Goal: Task Accomplishment & Management: Manage account settings

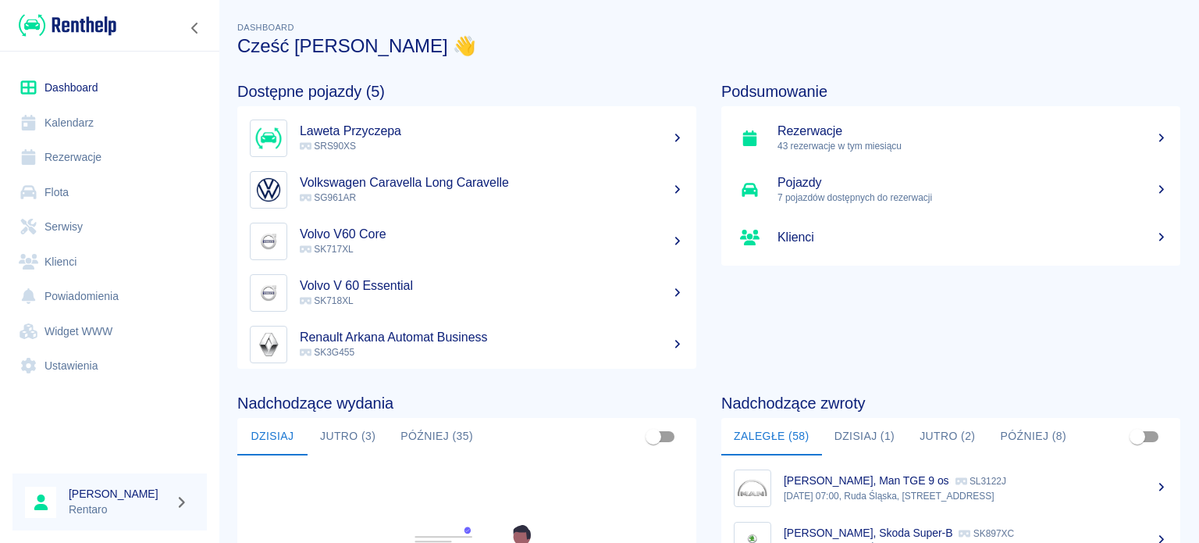
click at [82, 115] on link "Kalendarz" at bounding box center [109, 122] width 194 height 35
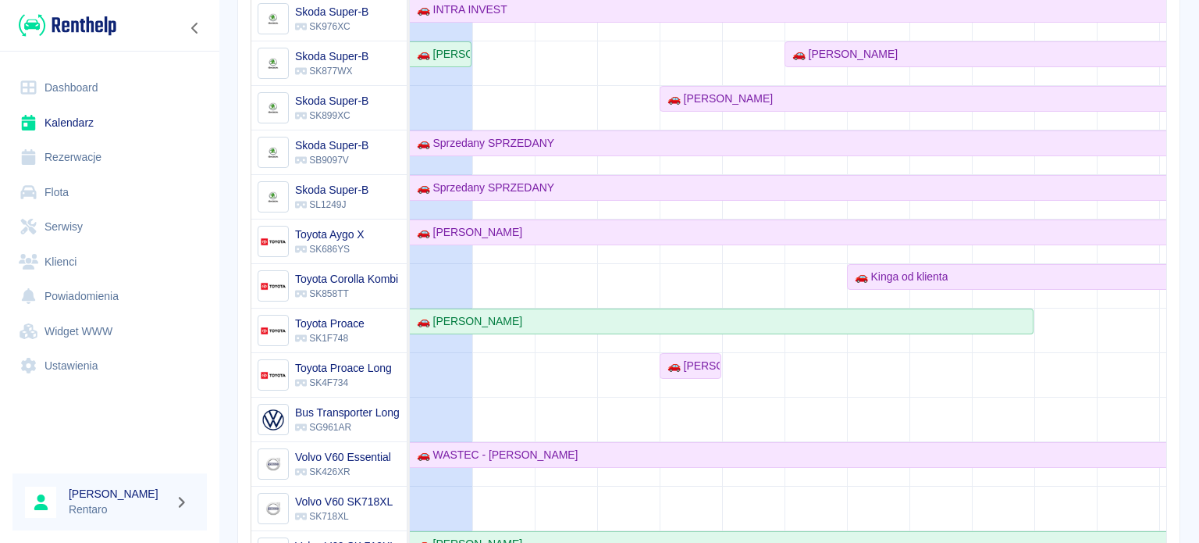
scroll to position [1093, 0]
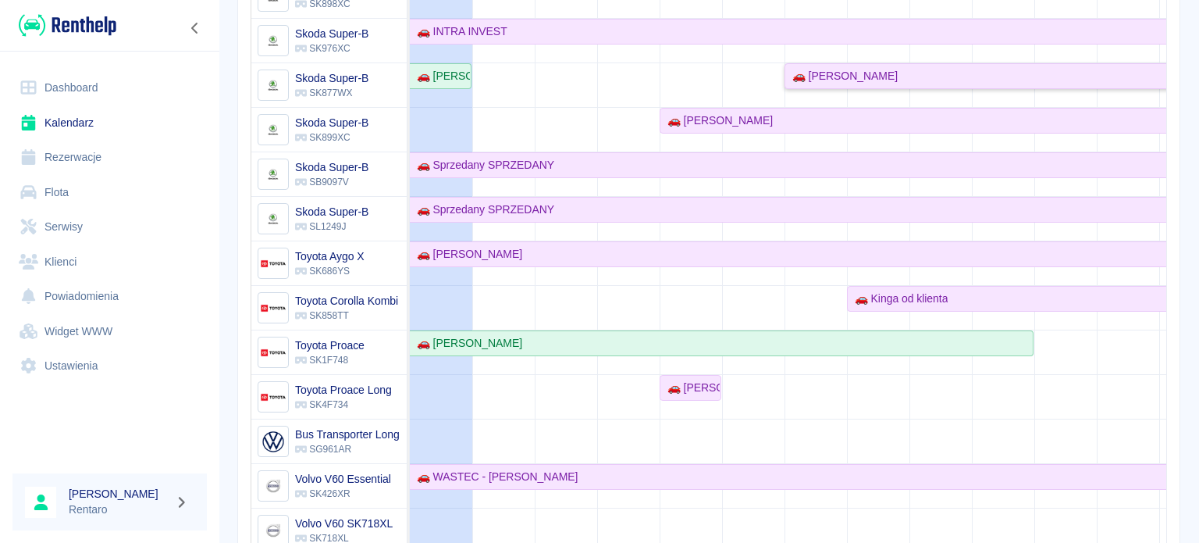
click at [869, 69] on div "🚗 [PERSON_NAME]" at bounding box center [842, 76] width 112 height 16
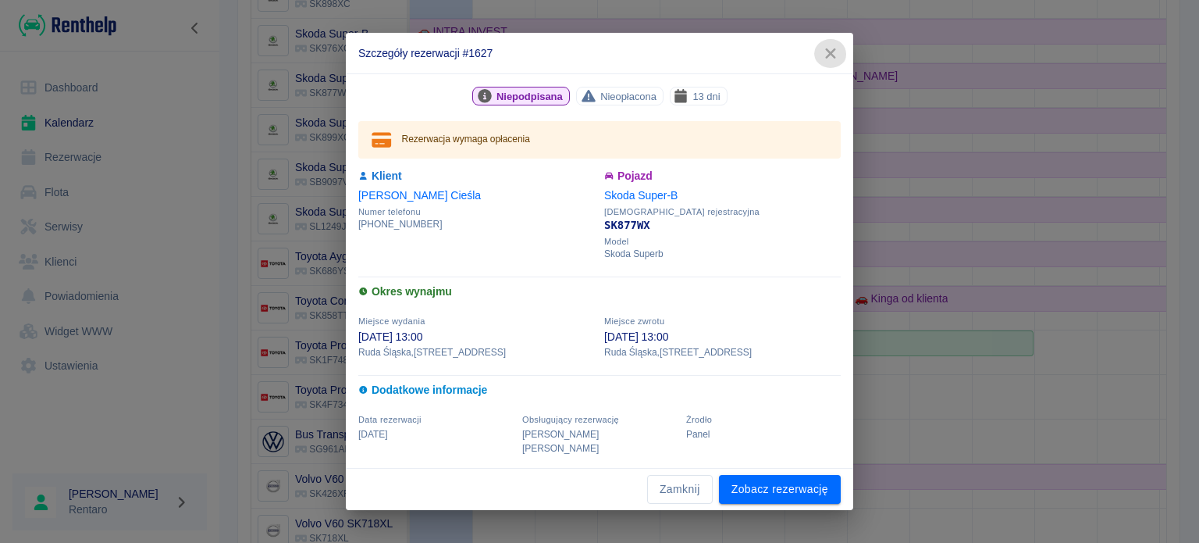
click at [833, 62] on icon "button" at bounding box center [830, 53] width 20 height 16
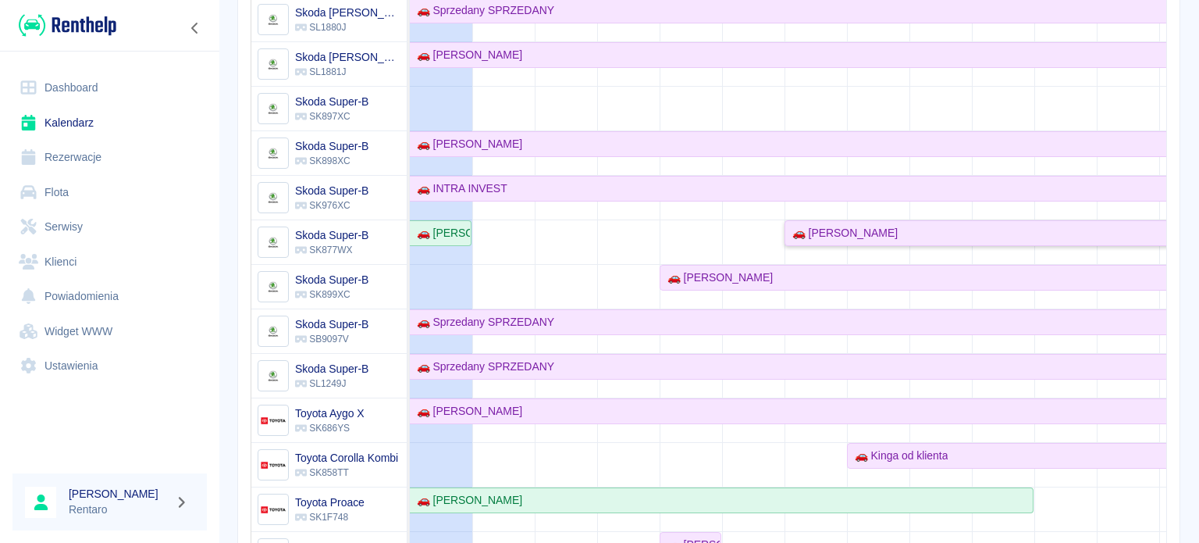
scroll to position [937, 0]
click at [851, 232] on div "🚗 [PERSON_NAME]" at bounding box center [842, 232] width 112 height 16
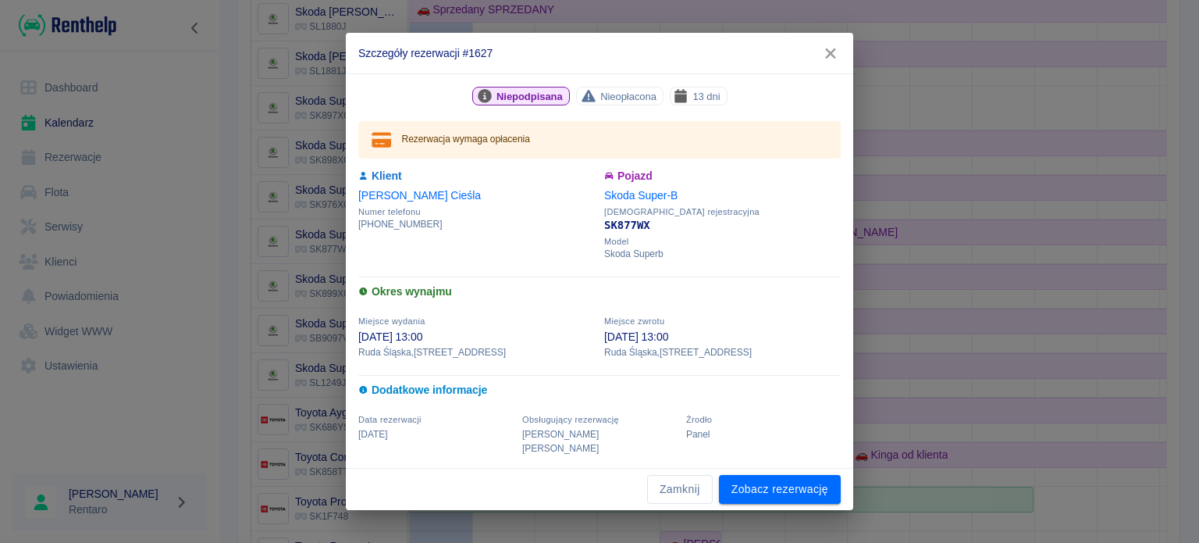
drag, startPoint x: 721, startPoint y: 343, endPoint x: 628, endPoint y: 348, distance: 93.8
click at [628, 345] on p "[DATE] 13:00" at bounding box center [722, 337] width 237 height 16
click at [756, 326] on div "Miejsce zwrotu [DATE] 13:00 Ruda Śląska , [STREET_ADDRESS]" at bounding box center [718, 331] width 246 height 56
drag, startPoint x: 703, startPoint y: 352, endPoint x: 544, endPoint y: 348, distance: 159.3
click at [544, 348] on div "Niepodpisana Nieopłacona 13 dni Rezerwacja wymaga opłacenia Klient [PERSON_NAME…" at bounding box center [595, 266] width 492 height 378
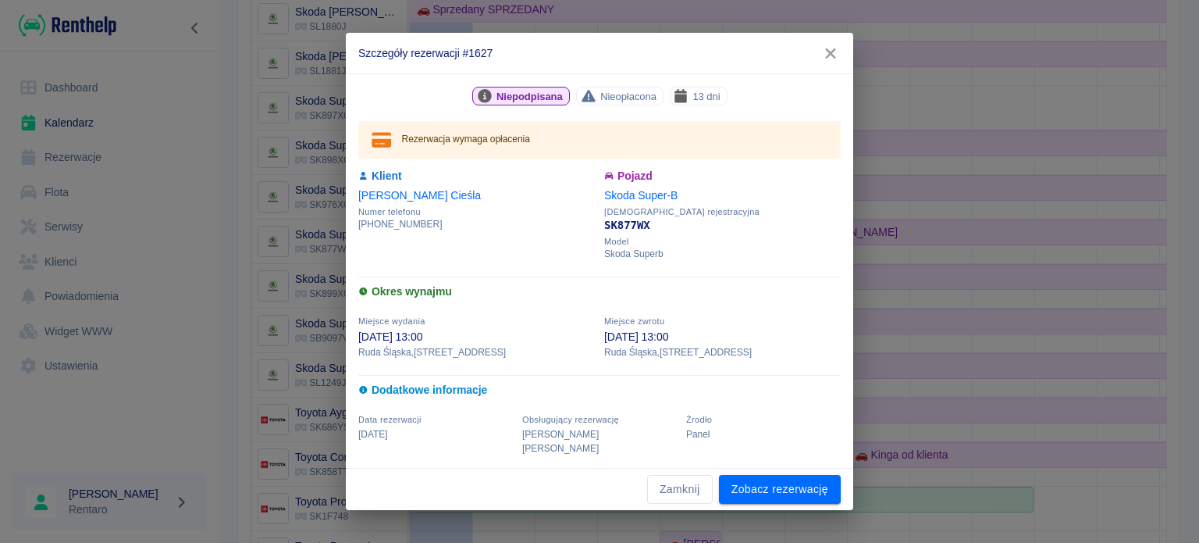
click at [573, 344] on p "[DATE] 13:00" at bounding box center [476, 337] width 237 height 16
click at [748, 345] on p "[DATE] 13:00" at bounding box center [722, 337] width 237 height 16
click at [746, 343] on p "[DATE] 13:00" at bounding box center [722, 337] width 237 height 16
click at [746, 342] on p "[DATE] 13:00" at bounding box center [722, 337] width 237 height 16
click at [749, 321] on div "Miejsce zwrotu [DATE] 13:00 Ruda Śląska , [STREET_ADDRESS]" at bounding box center [718, 331] width 246 height 56
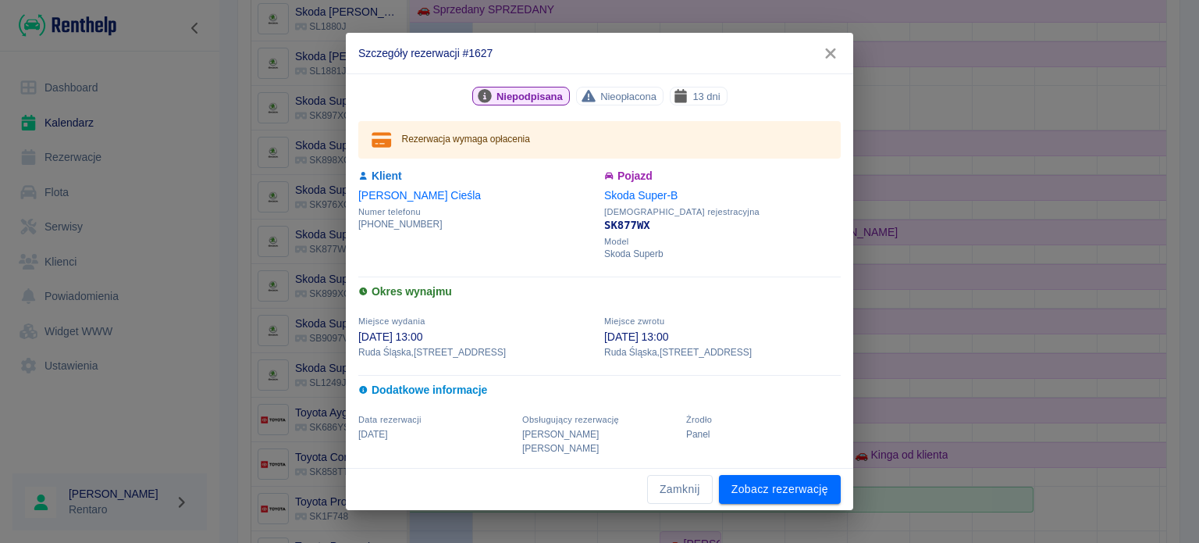
click at [749, 321] on div "Miejsce zwrotu [DATE] 13:00 Ruda Śląska , [STREET_ADDRESS]" at bounding box center [718, 331] width 246 height 56
click at [660, 315] on div "Miejsce zwrotu [DATE] 13:00 Ruda Śląska , [STREET_ADDRESS]" at bounding box center [718, 331] width 246 height 56
click at [659, 277] on hr at bounding box center [599, 276] width 482 height 1
click at [432, 345] on p "[DATE] 13:00" at bounding box center [476, 337] width 237 height 16
click at [444, 345] on p "[DATE] 13:00" at bounding box center [476, 337] width 237 height 16
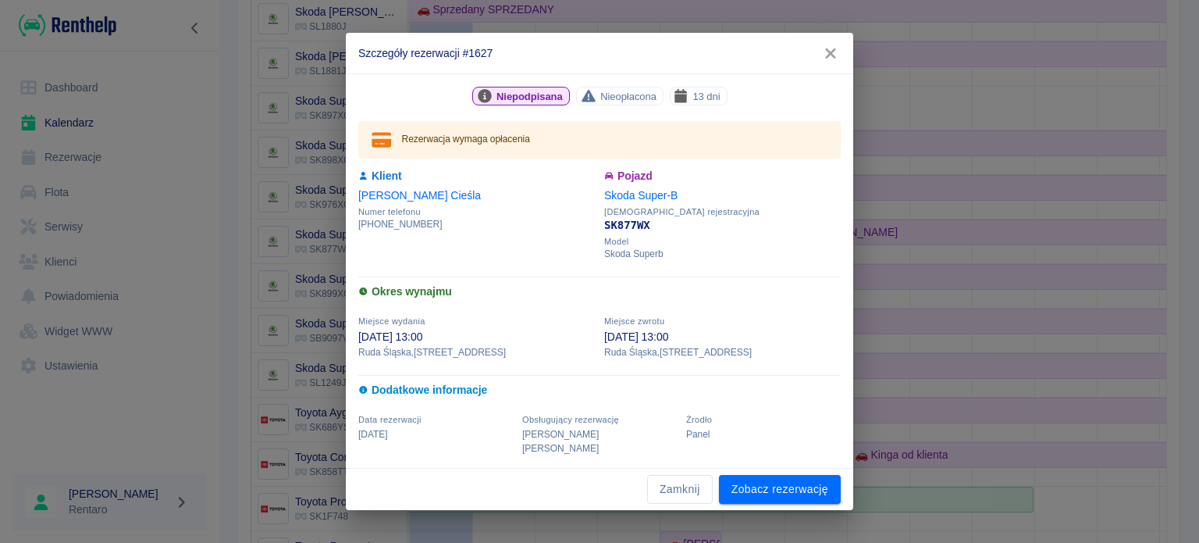
click at [447, 344] on p "[DATE] 13:00" at bounding box center [476, 337] width 237 height 16
click at [447, 343] on p "[DATE] 13:00" at bounding box center [476, 337] width 237 height 16
click at [474, 329] on div "Miejsce wydania [DATE] 13:00 Ruda Śląska , [GEOGRAPHIC_DATA] 9" at bounding box center [472, 331] width 246 height 56
click at [422, 345] on p "[DATE] 13:00" at bounding box center [476, 337] width 237 height 16
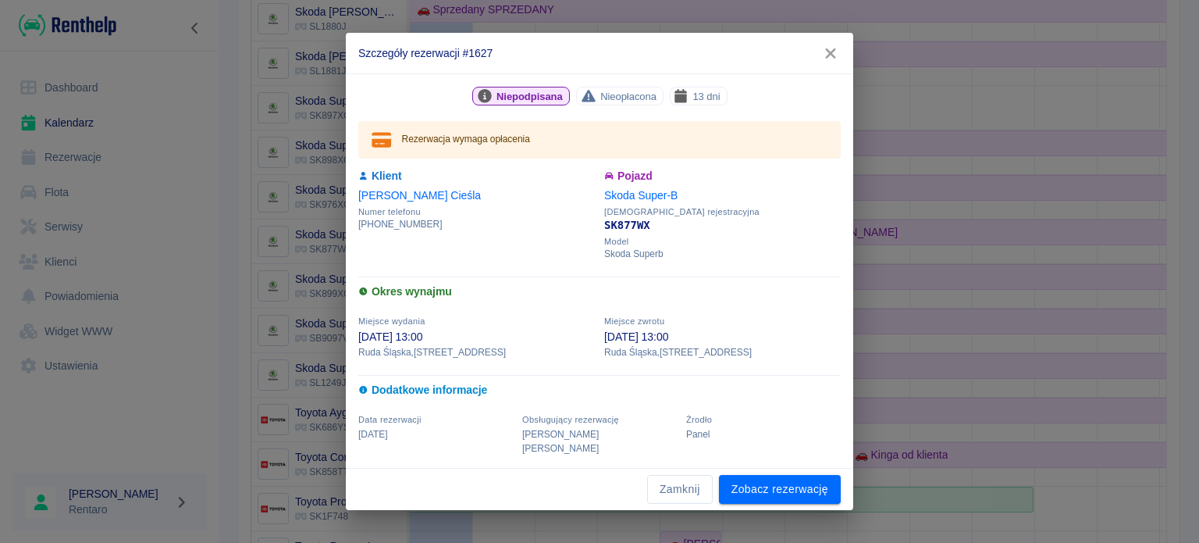
click at [422, 345] on p "[DATE] 13:00" at bounding box center [476, 337] width 237 height 16
drag, startPoint x: 422, startPoint y: 351, endPoint x: 462, endPoint y: 349, distance: 40.6
click at [423, 345] on p "[DATE] 13:00" at bounding box center [476, 337] width 237 height 16
click at [134, 74] on div "Szczegóły rezerwacji #1627 Niepodpisana Nieopłacona 13 dni Rezerwacja wymaga op…" at bounding box center [599, 271] width 1199 height 543
click at [828, 59] on icon "button" at bounding box center [830, 53] width 10 height 10
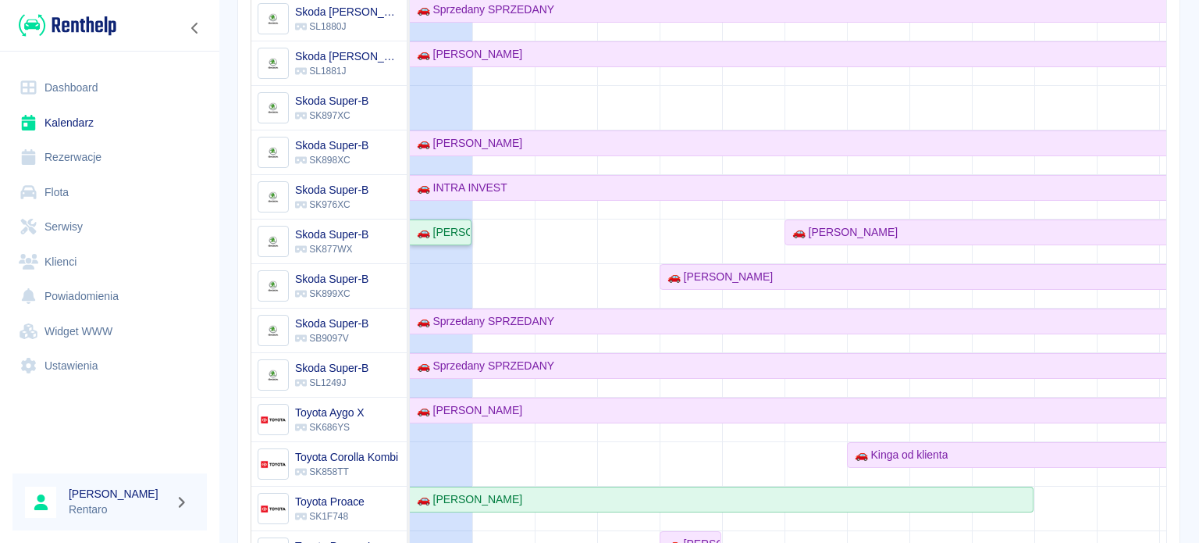
click at [442, 226] on div "🚗 [PERSON_NAME]" at bounding box center [440, 232] width 59 height 16
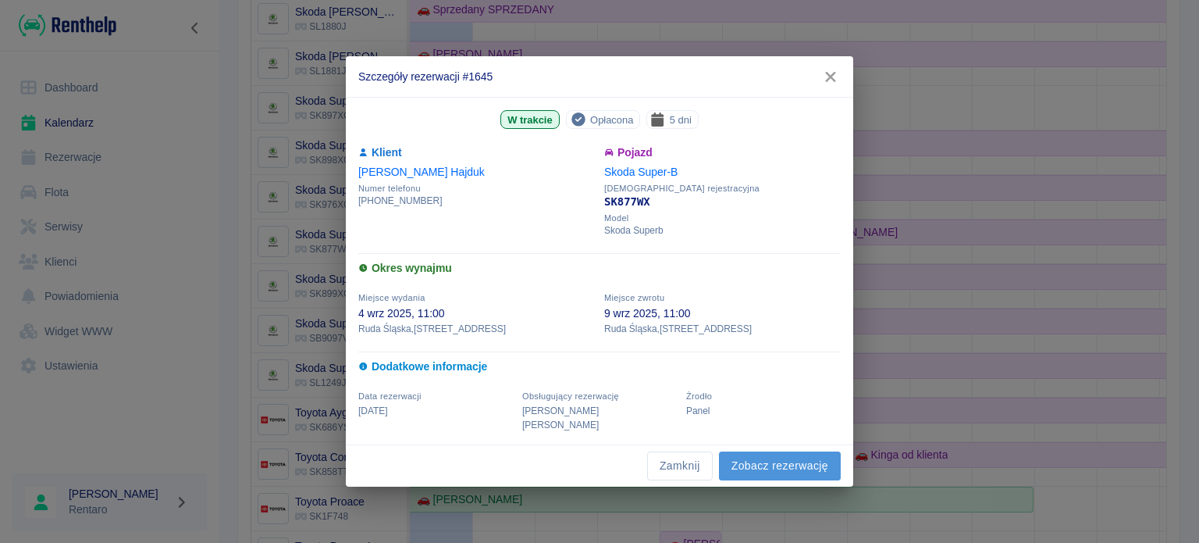
click at [776, 453] on link "Zobacz rezerwację" at bounding box center [780, 465] width 122 height 29
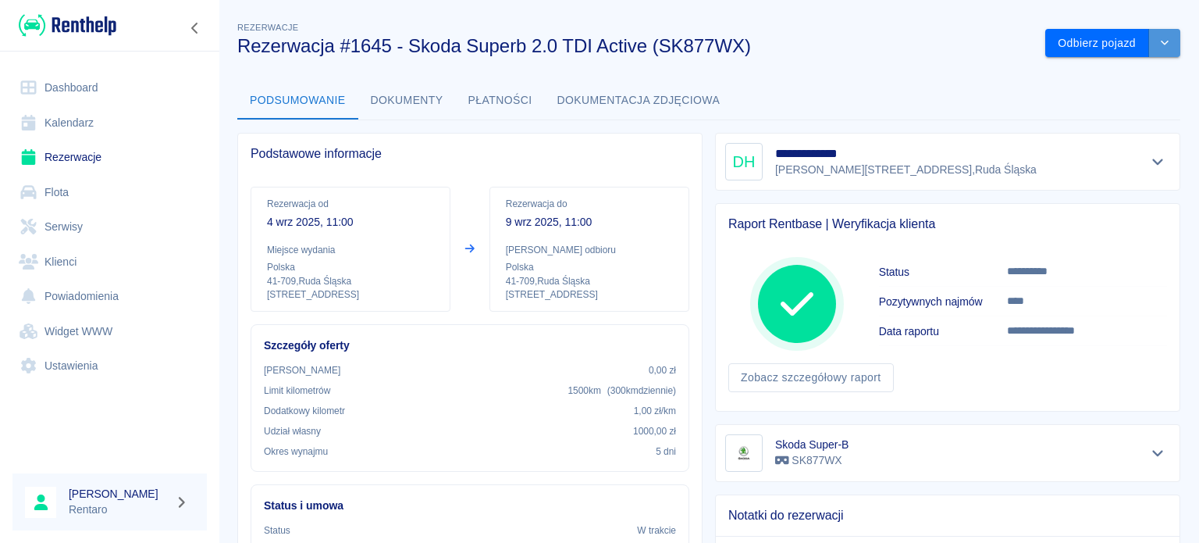
click at [1159, 40] on icon "drop-down" at bounding box center [1165, 42] width 12 height 10
click at [1123, 80] on li "Przedłuż rezerwację" at bounding box center [1101, 76] width 123 height 26
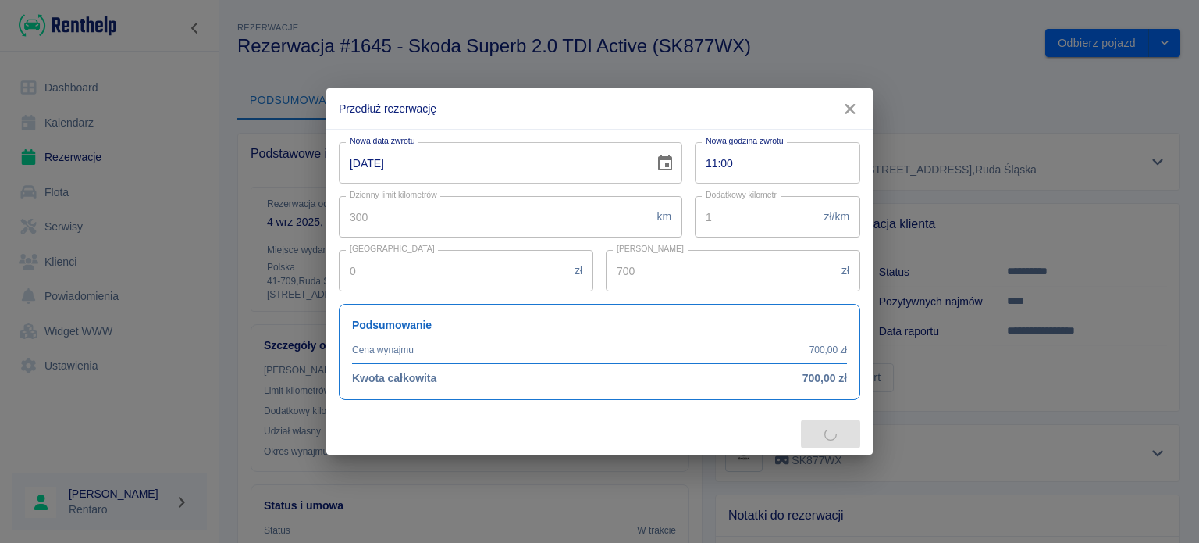
type input "745"
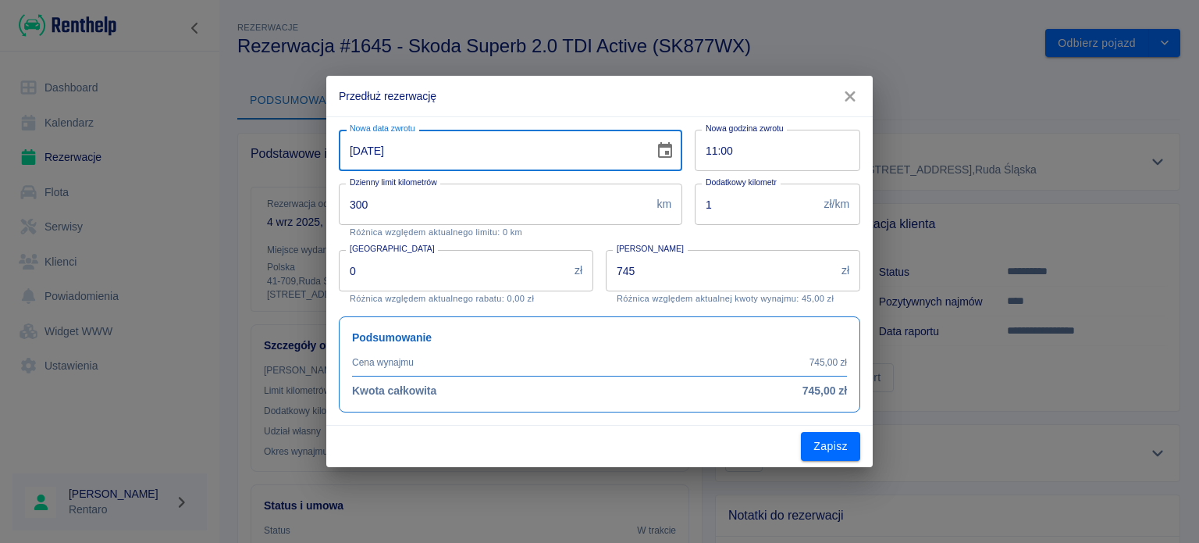
click at [469, 155] on input "[DATE]" at bounding box center [491, 150] width 304 height 41
click at [665, 153] on icon "Choose date, selected date is 9 wrz 2025" at bounding box center [665, 150] width 14 height 16
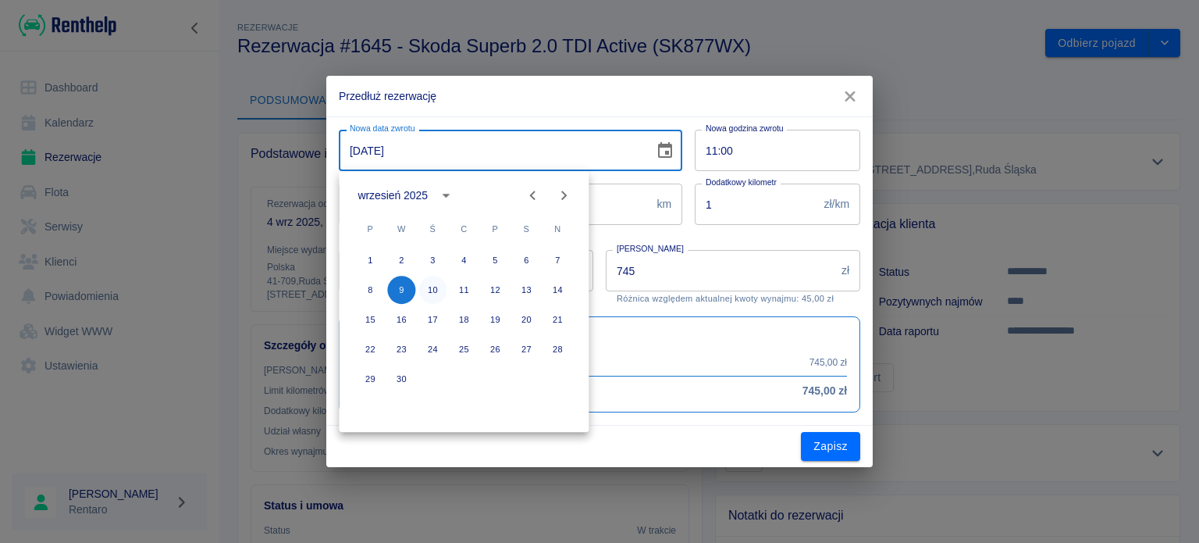
click at [427, 283] on button "10" at bounding box center [432, 290] width 28 height 28
type input "[DATE]"
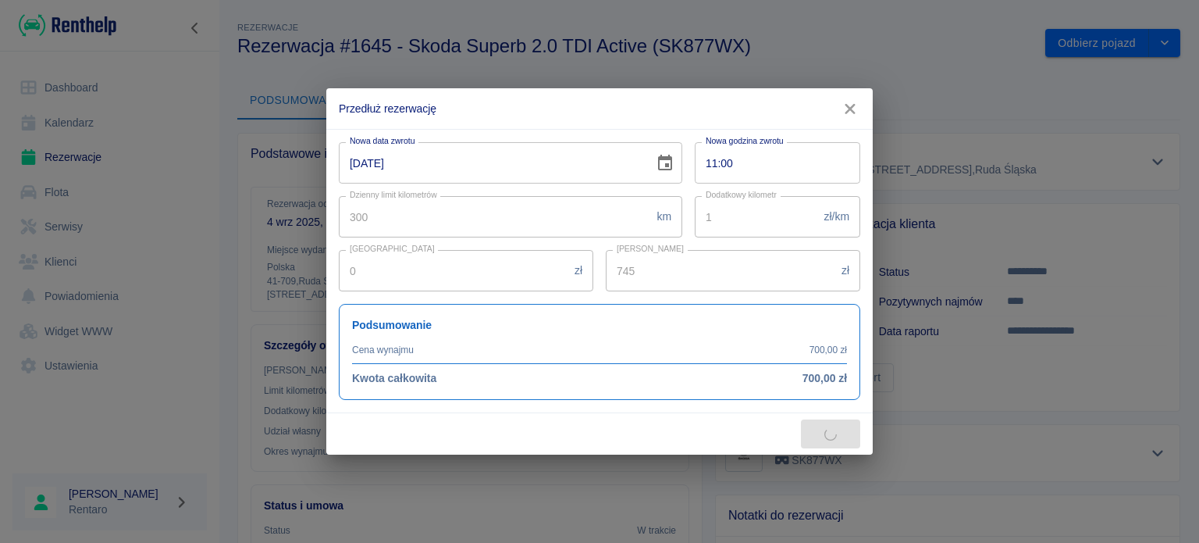
type input "894"
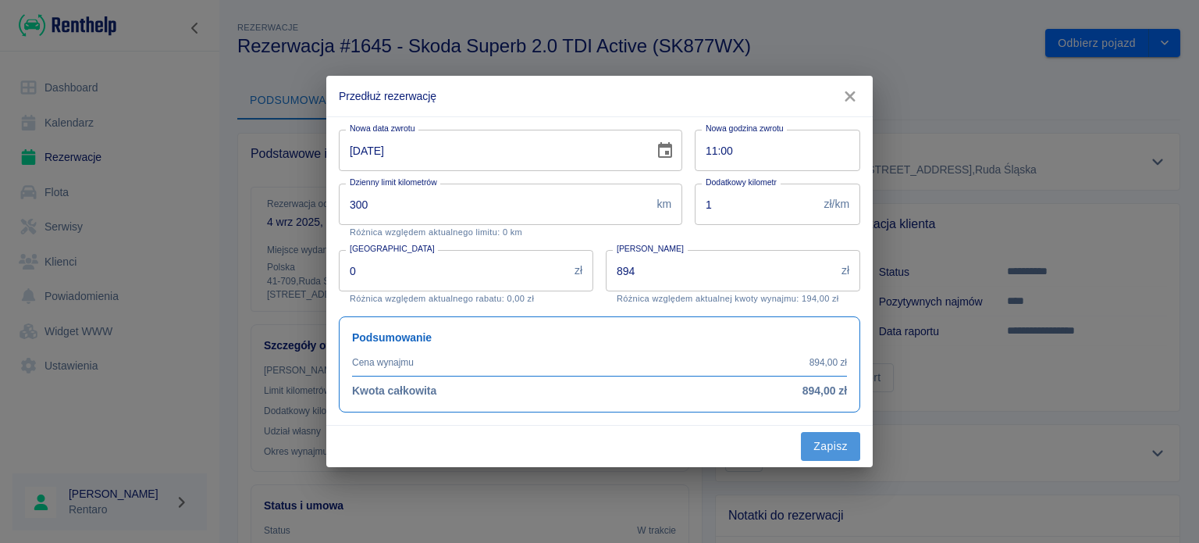
click at [852, 452] on button "Zapisz" at bounding box center [830, 446] width 59 height 29
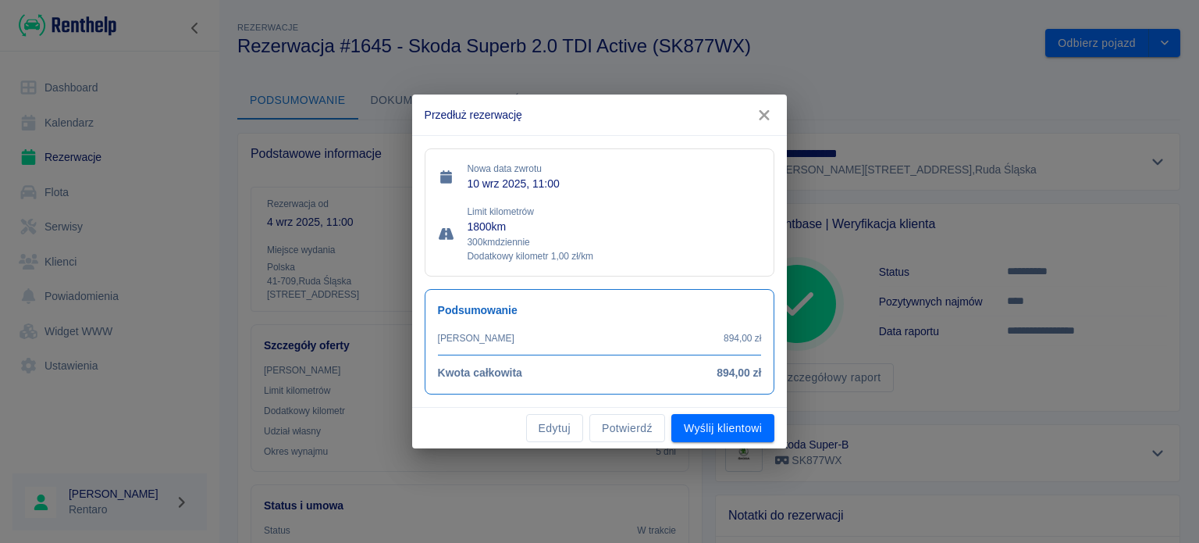
click at [603, 425] on button "Potwierdź" at bounding box center [627, 428] width 76 height 29
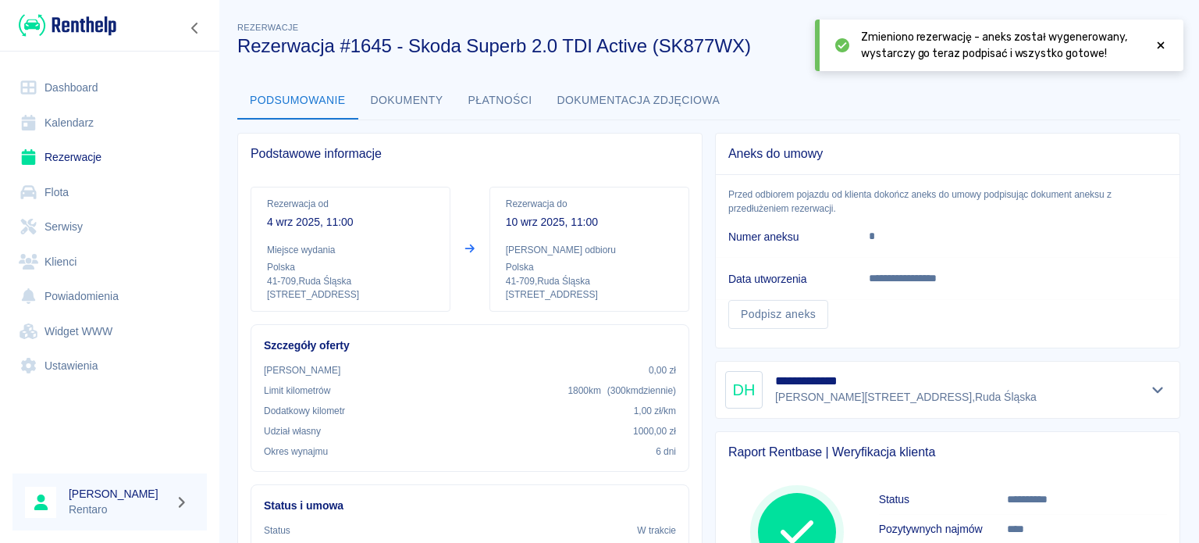
click at [1160, 41] on icon at bounding box center [1161, 45] width 14 height 11
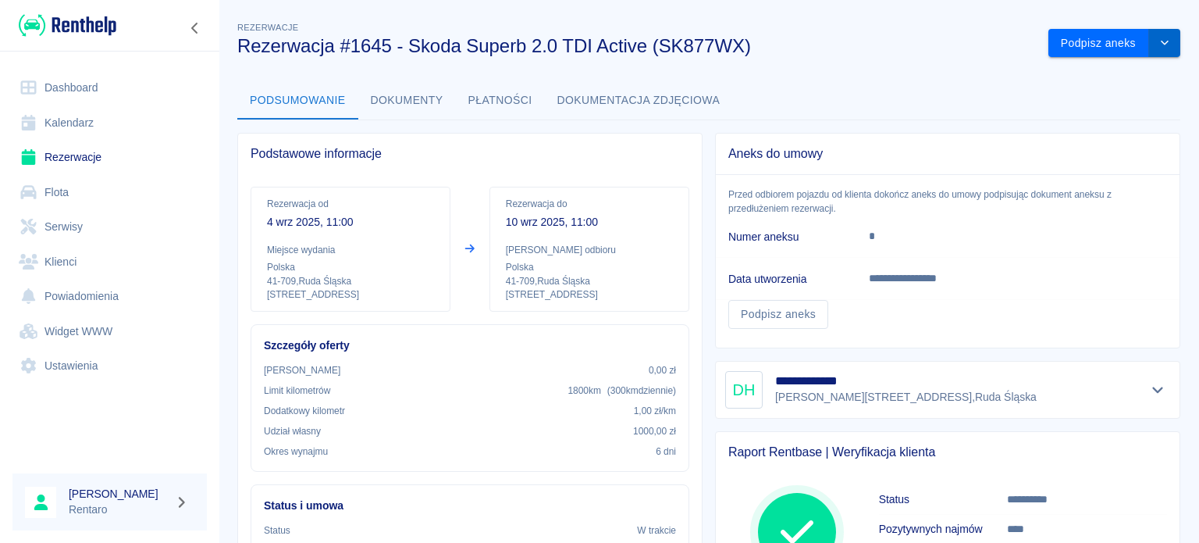
click at [1159, 40] on icon "drop-down" at bounding box center [1165, 42] width 12 height 10
click at [1105, 78] on li "Przedłuż rezerwację" at bounding box center [1102, 76] width 123 height 26
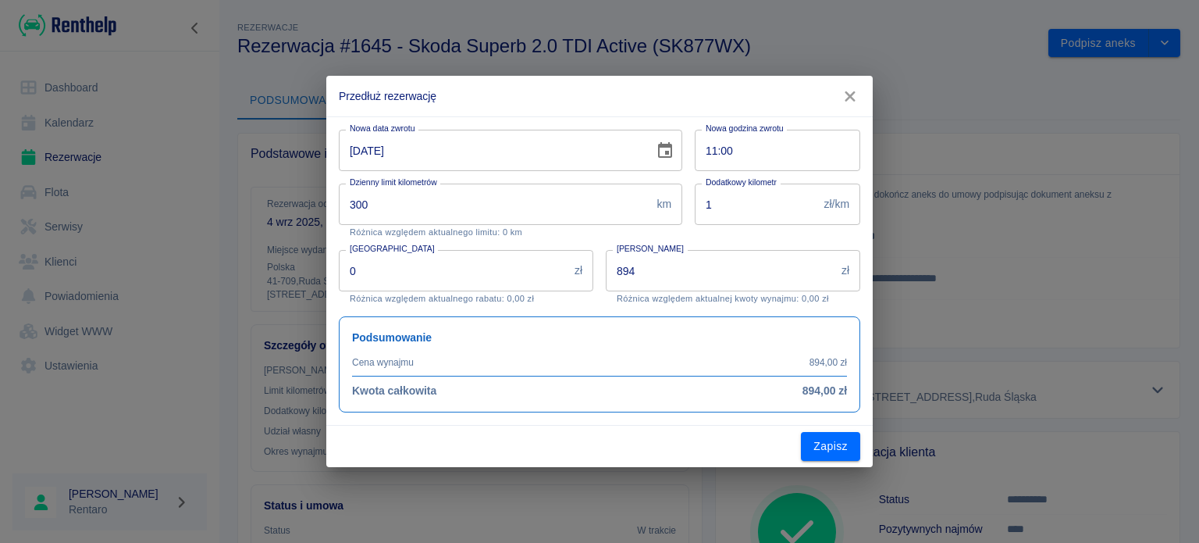
click at [431, 153] on input "[DATE]" at bounding box center [491, 150] width 304 height 41
drag, startPoint x: 665, startPoint y: 149, endPoint x: 653, endPoint y: 163, distance: 18.3
click at [664, 149] on icon "Choose date, selected date is 10 wrz 2025" at bounding box center [665, 150] width 19 height 19
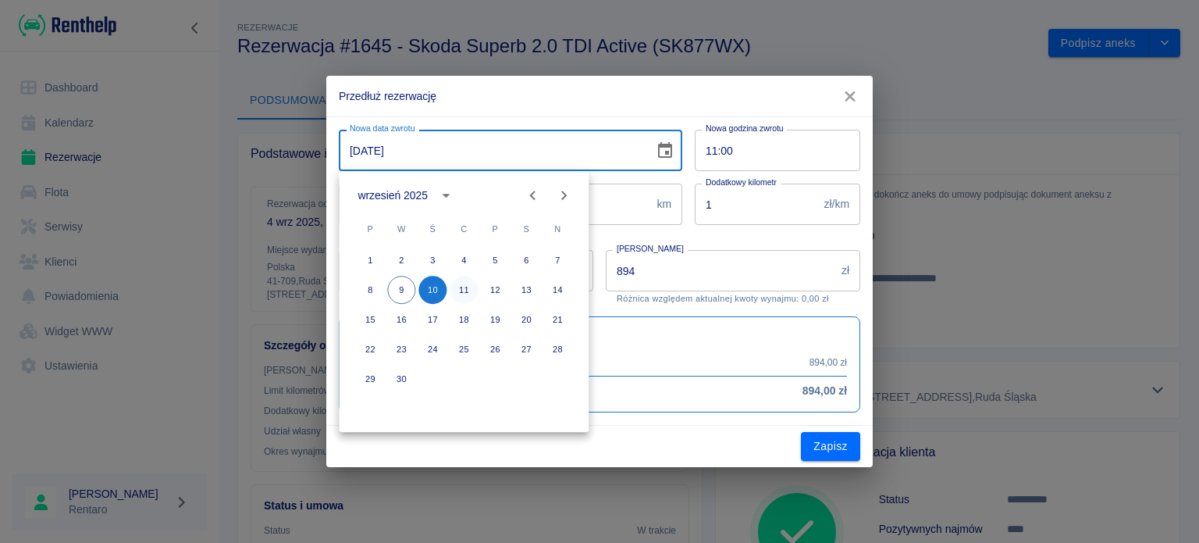
click at [468, 283] on button "11" at bounding box center [464, 290] width 28 height 28
type input "[DATE]"
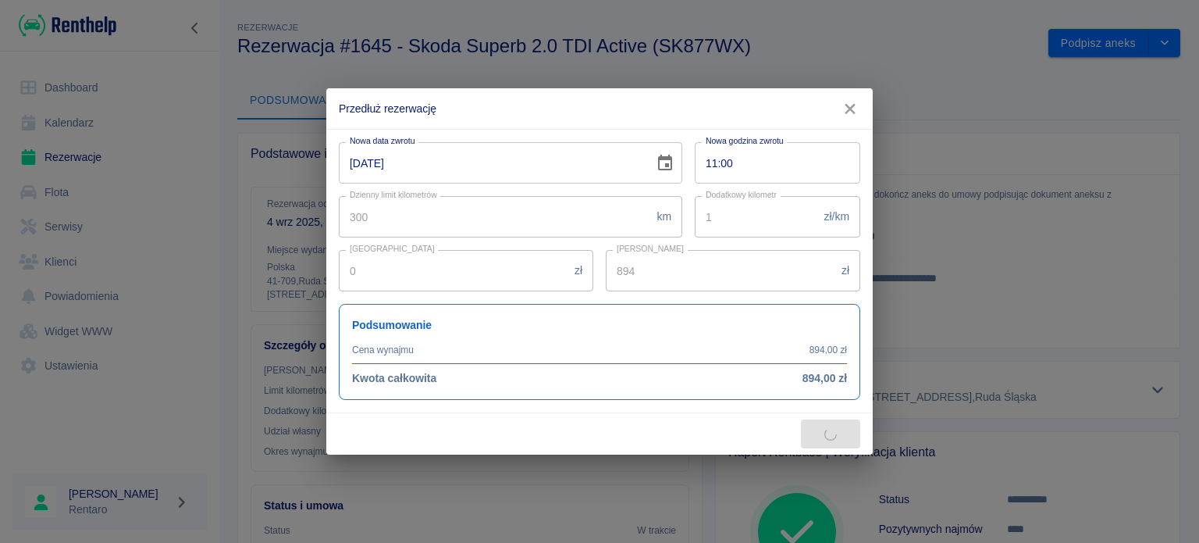
type input "1043"
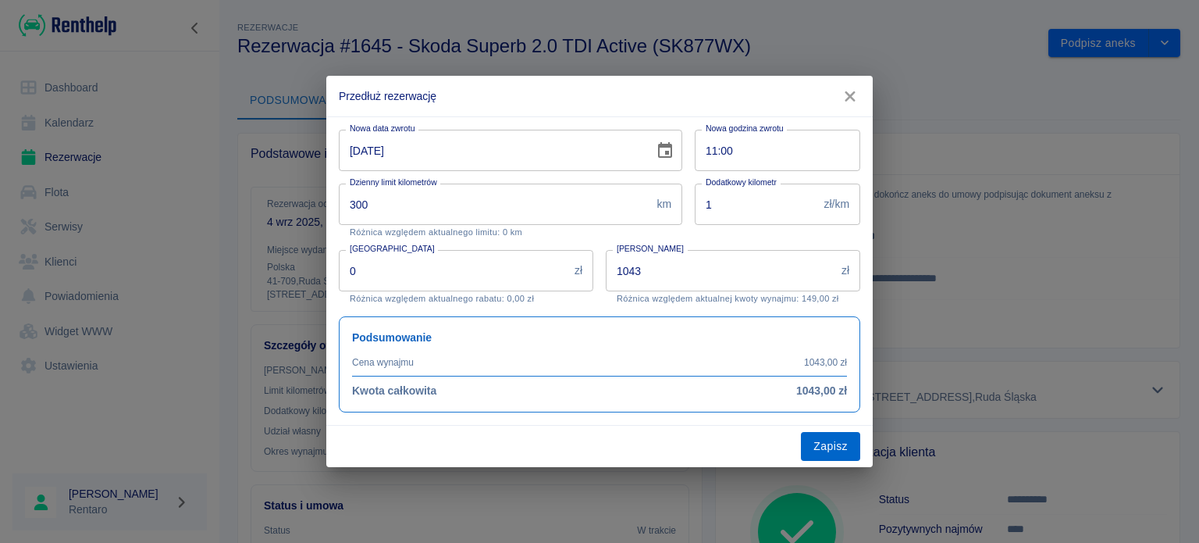
click at [822, 446] on button "Zapisz" at bounding box center [830, 446] width 59 height 29
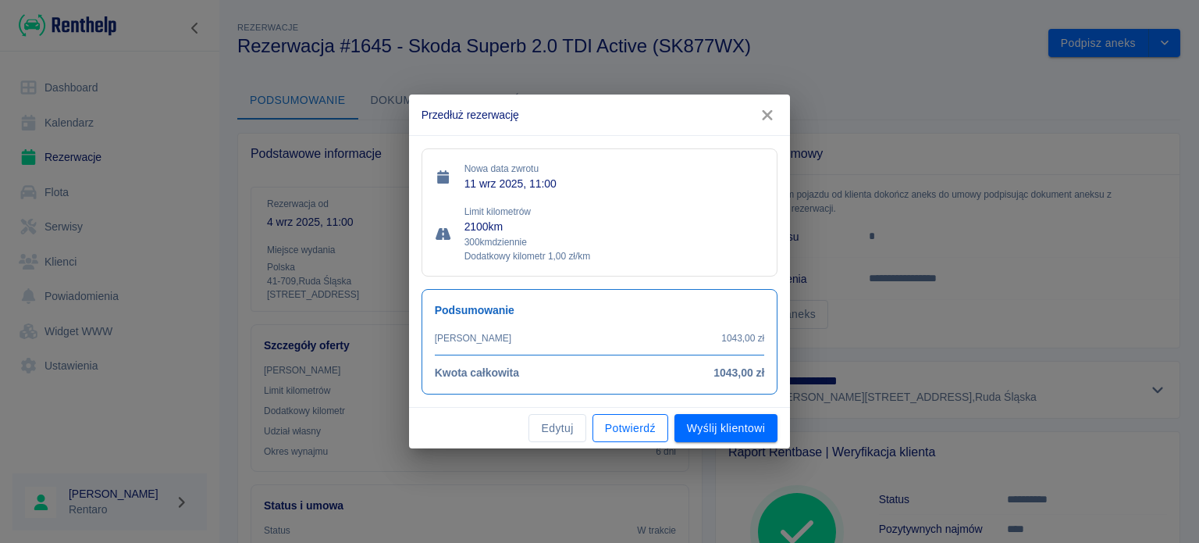
click at [640, 432] on button "Potwierdź" at bounding box center [631, 428] width 76 height 29
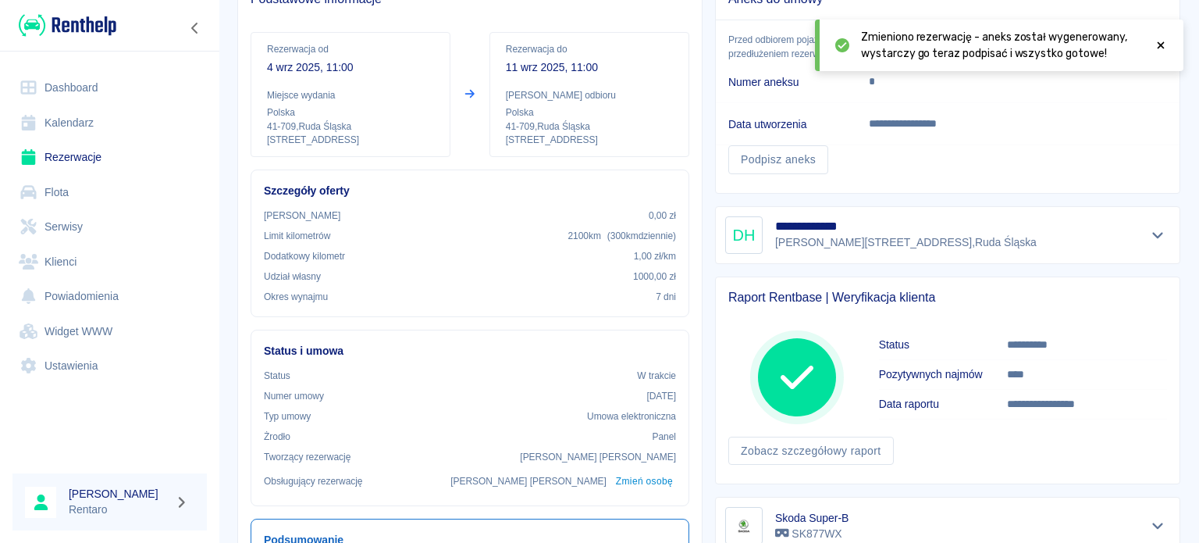
scroll to position [156, 0]
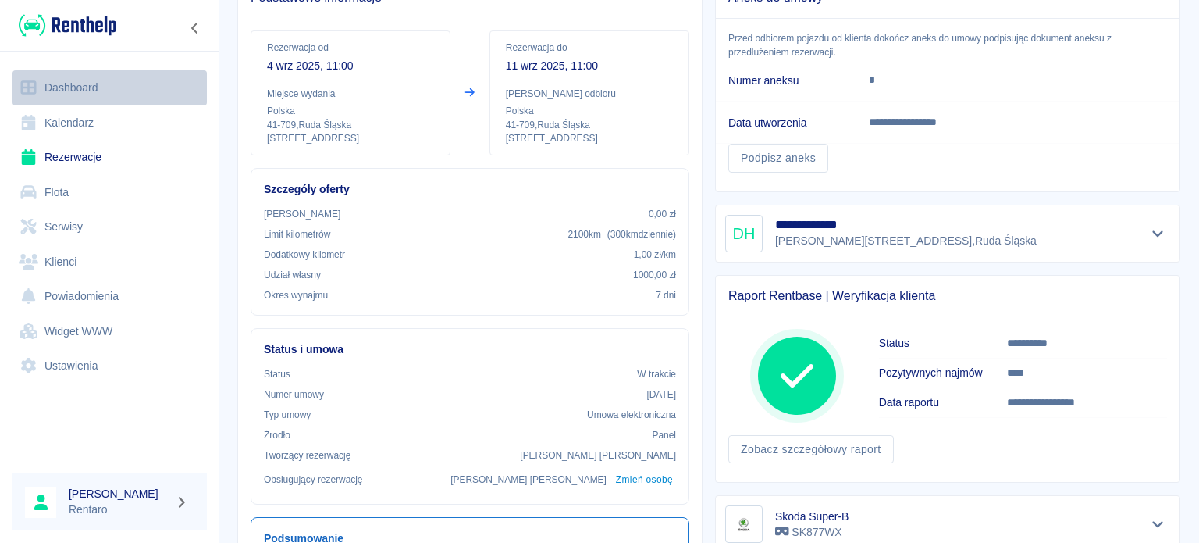
click at [16, 101] on link "Dashboard" at bounding box center [109, 87] width 194 height 35
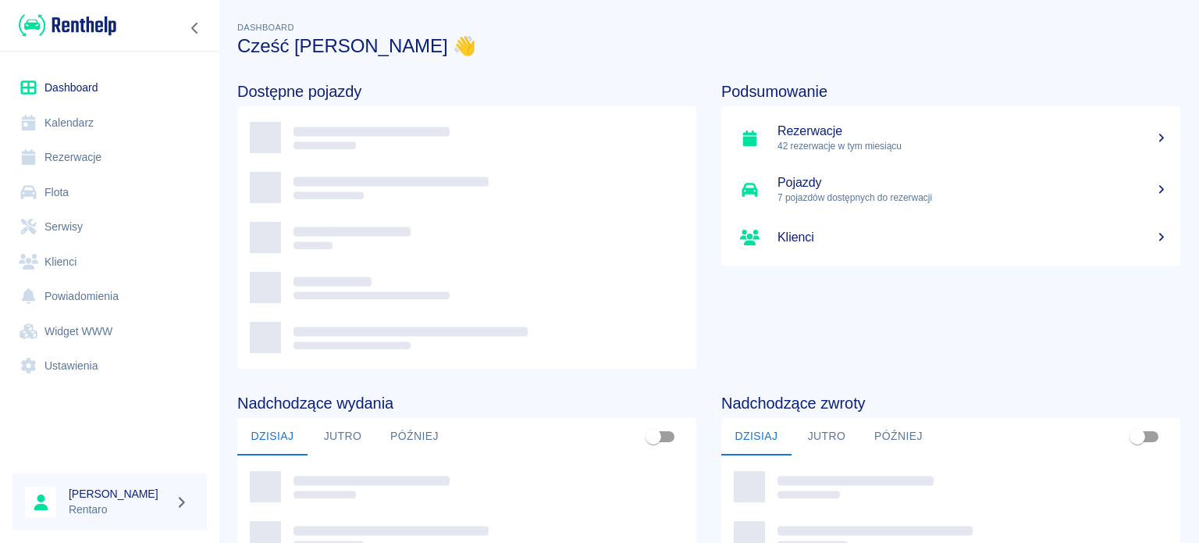
click at [44, 123] on link "Kalendarz" at bounding box center [109, 122] width 194 height 35
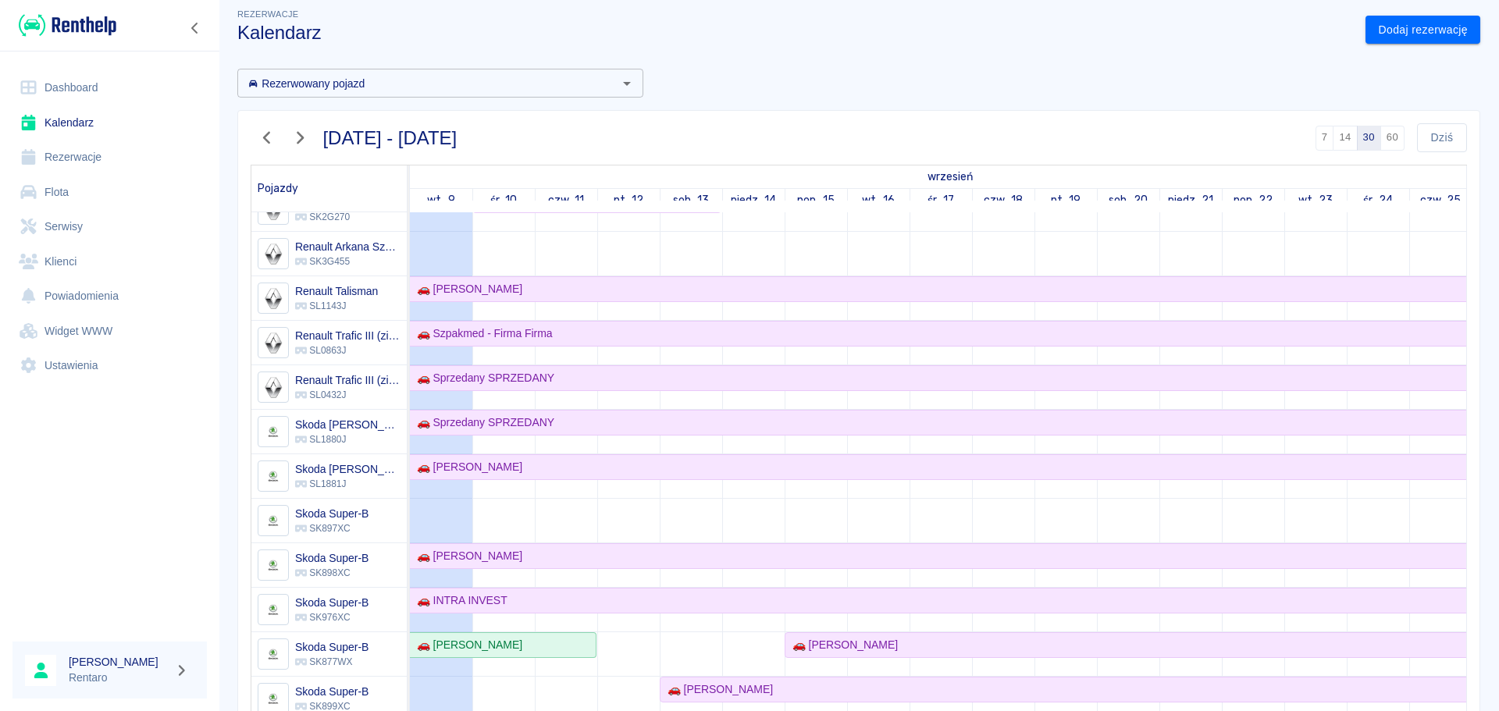
scroll to position [860, 0]
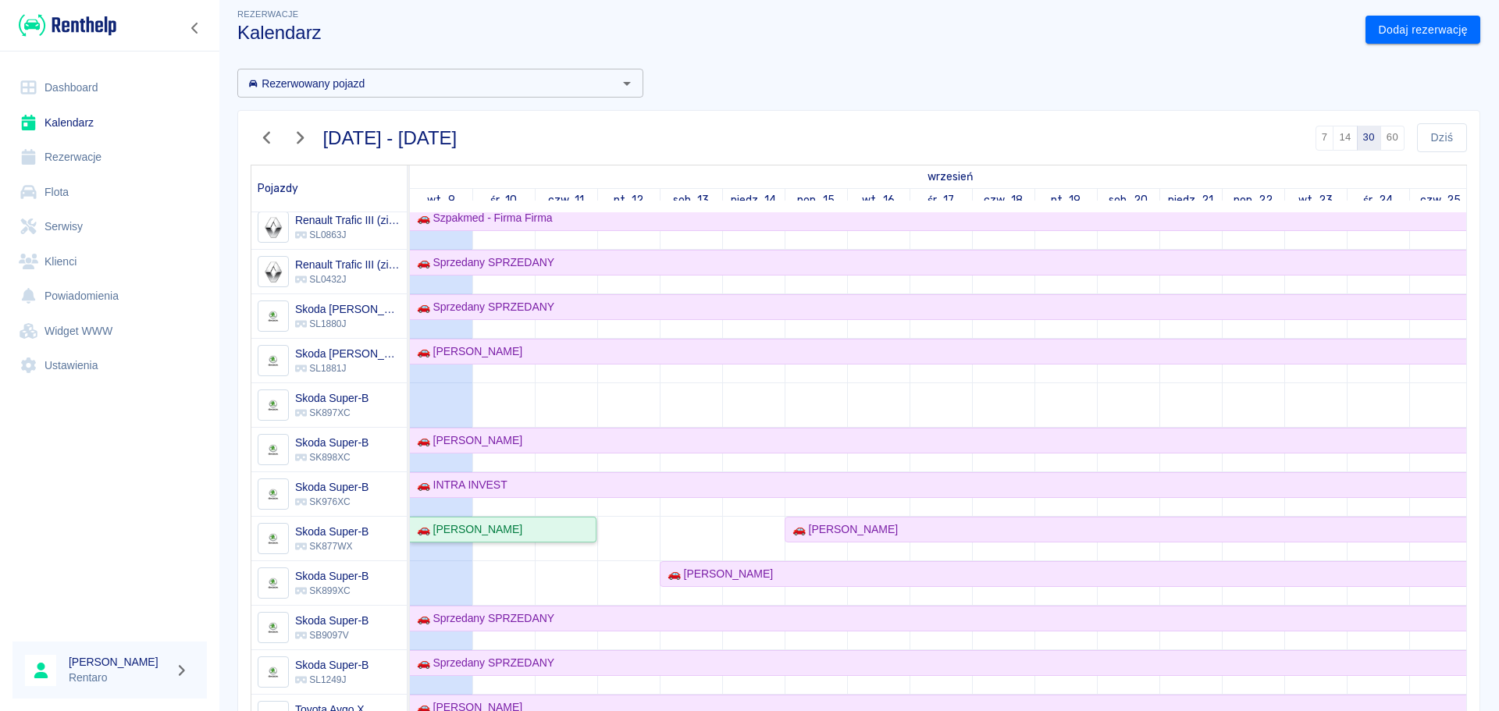
click at [504, 532] on div "🚗 [PERSON_NAME]" at bounding box center [467, 529] width 112 height 16
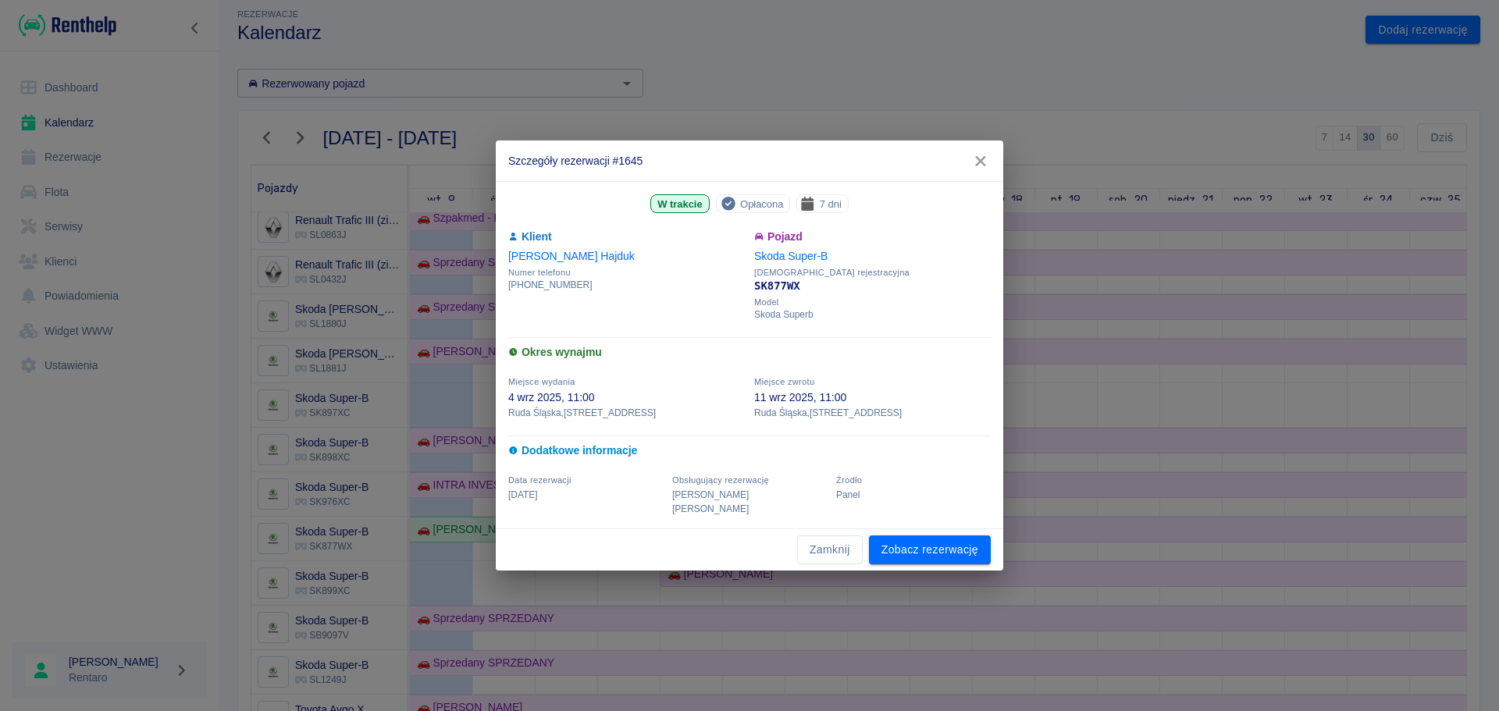
drag, startPoint x: 824, startPoint y: 546, endPoint x: 792, endPoint y: 550, distance: 33.0
click at [824, 542] on button "Zamknij" at bounding box center [830, 550] width 66 height 29
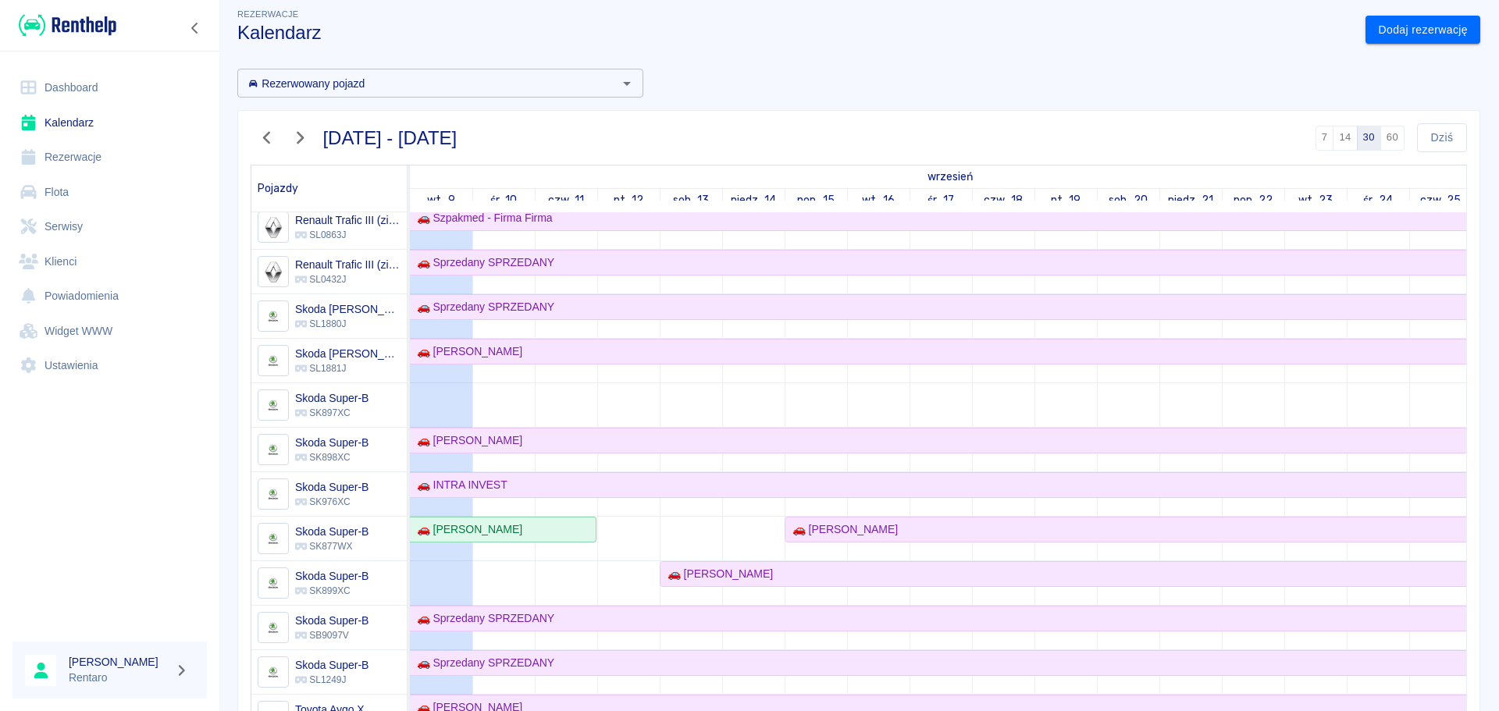
click at [263, 137] on icon "button" at bounding box center [267, 138] width 20 height 16
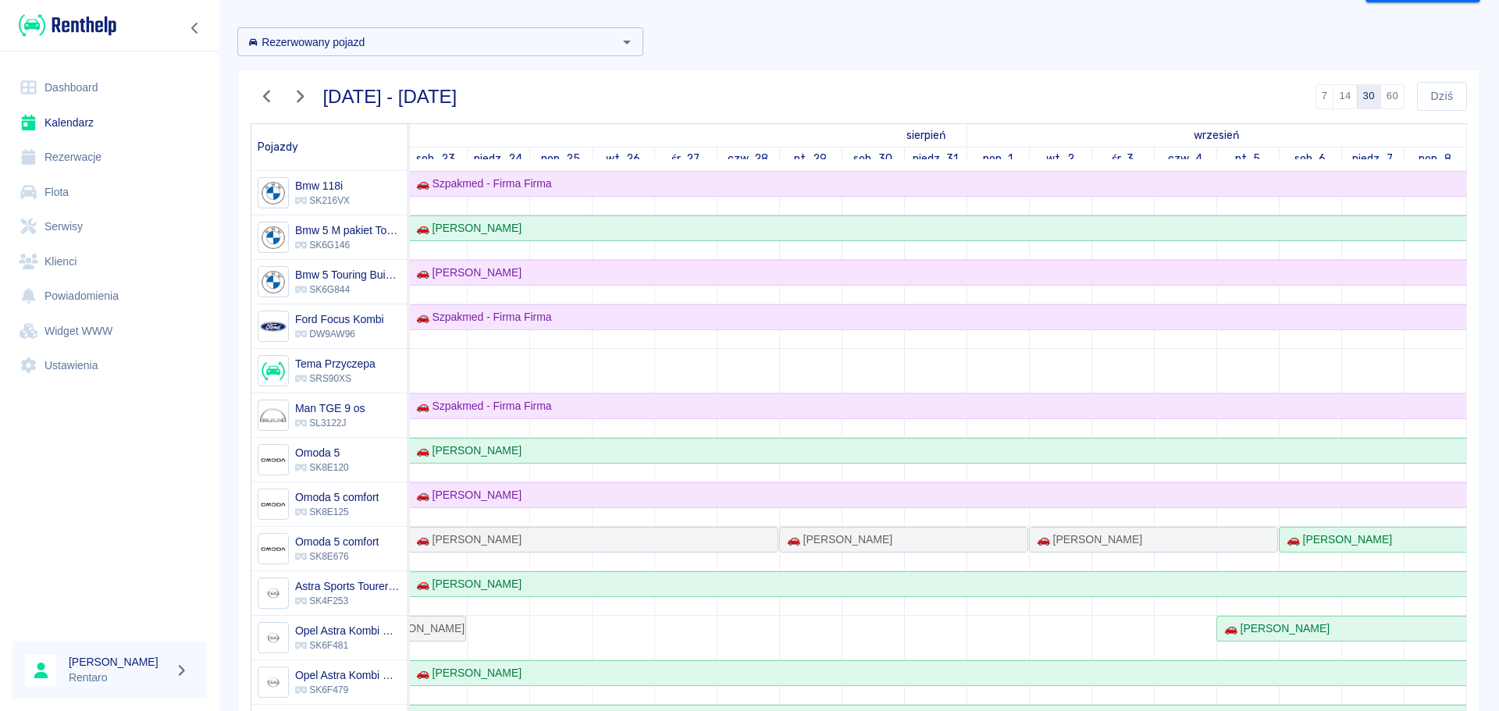
scroll to position [0, 0]
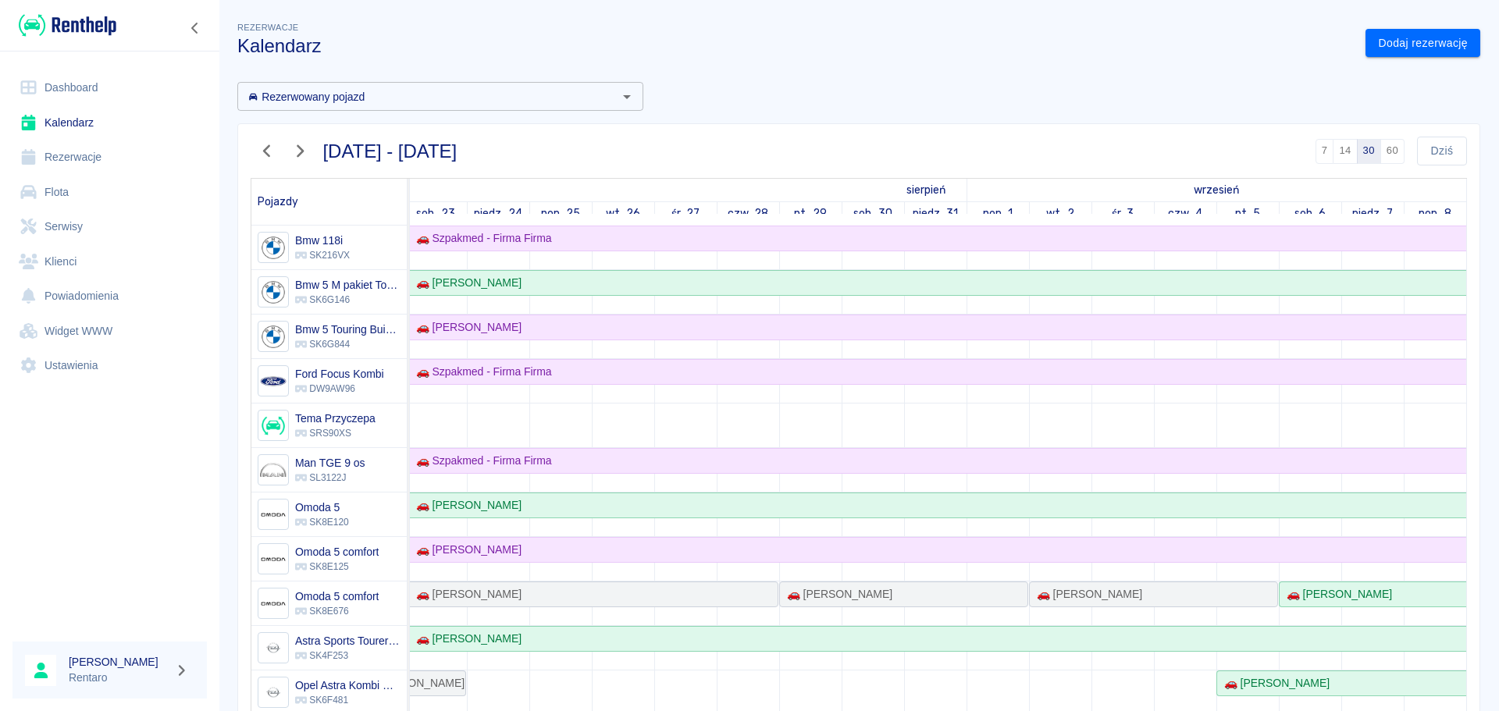
click at [308, 144] on icon "button" at bounding box center [300, 151] width 20 height 16
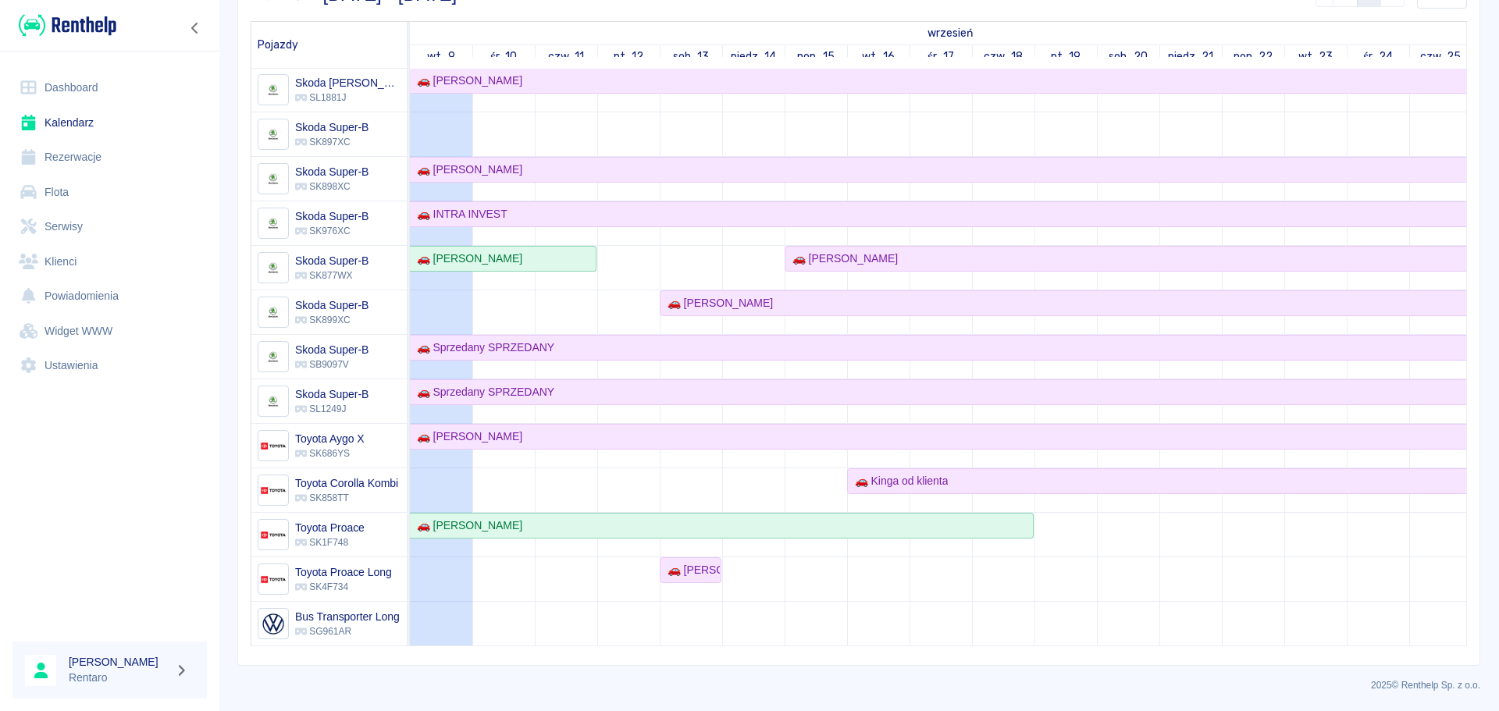
scroll to position [909, 0]
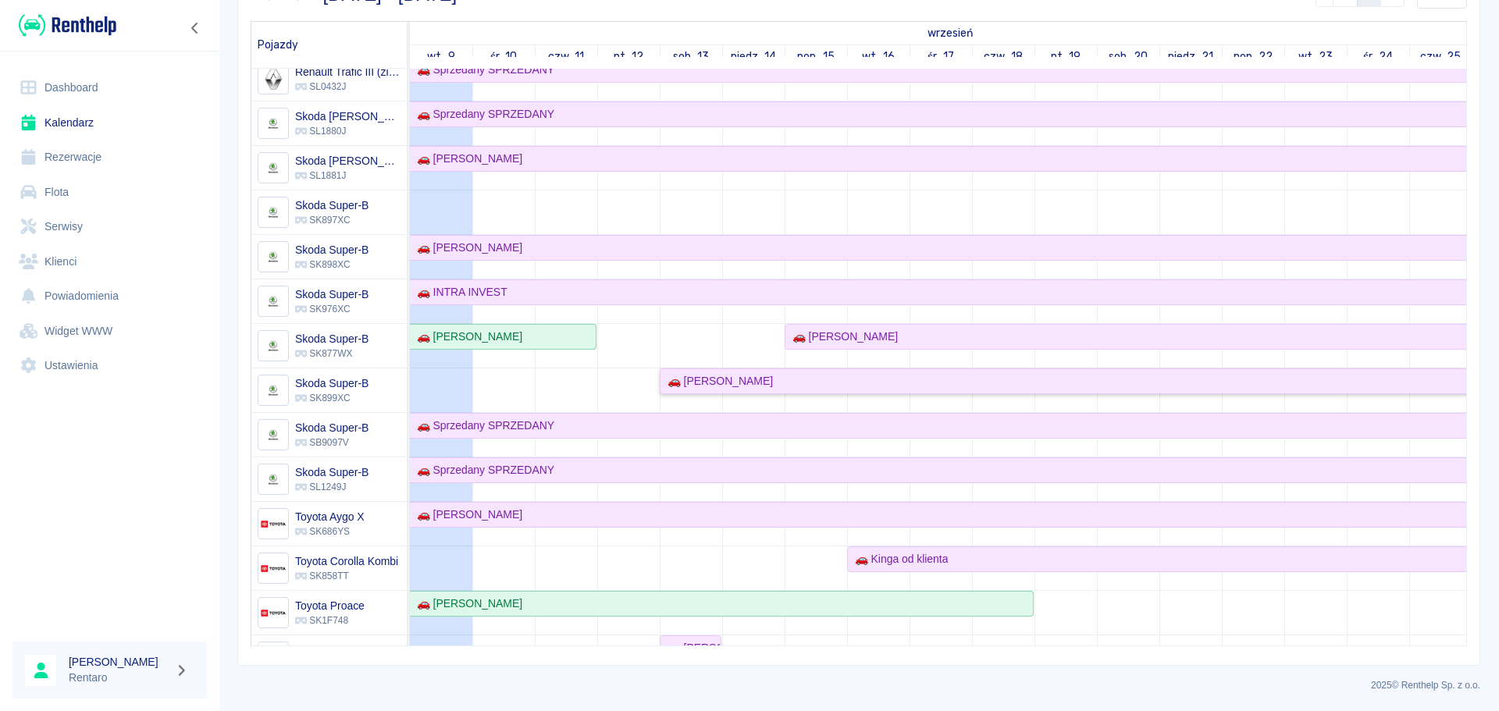
click at [753, 382] on div "🚗 [PERSON_NAME]" at bounding box center [717, 381] width 112 height 16
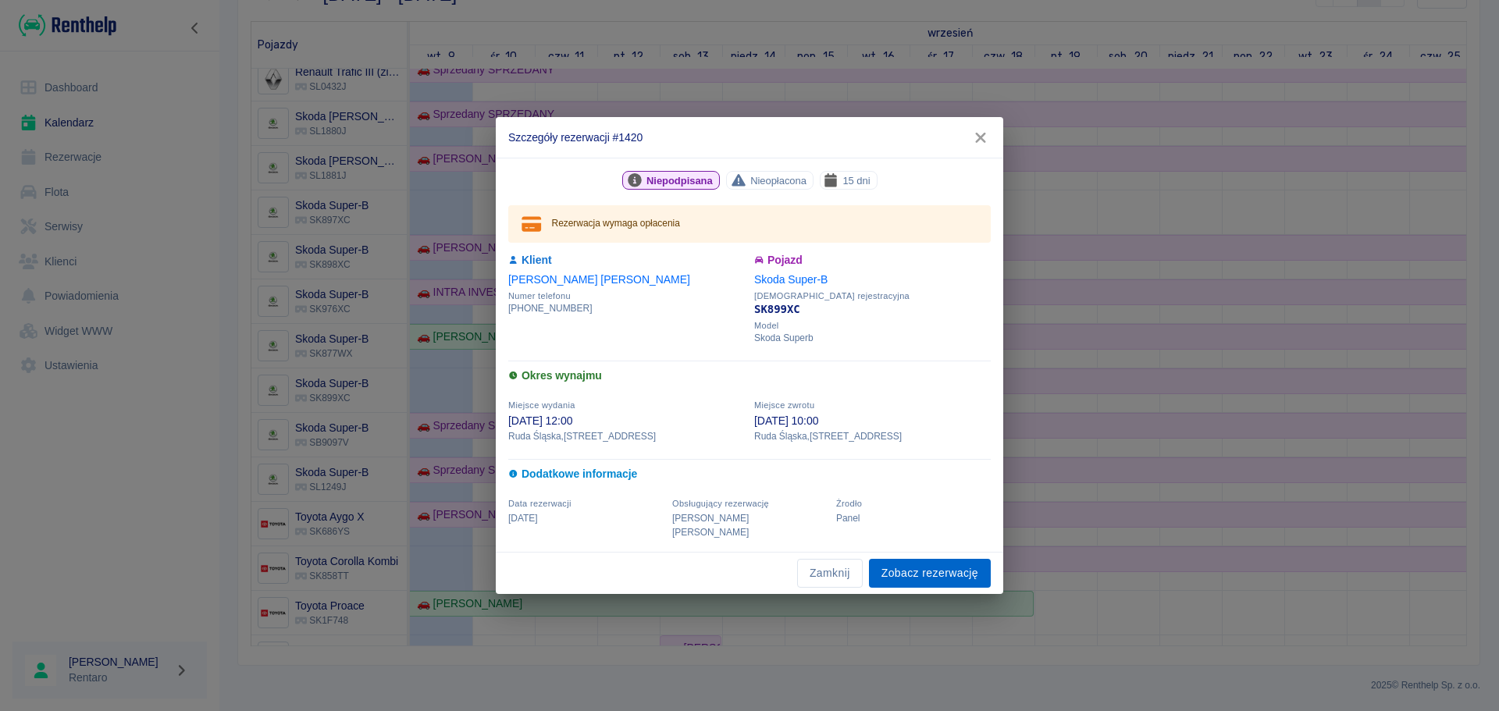
click at [949, 542] on link "Zobacz rezerwację" at bounding box center [930, 573] width 122 height 29
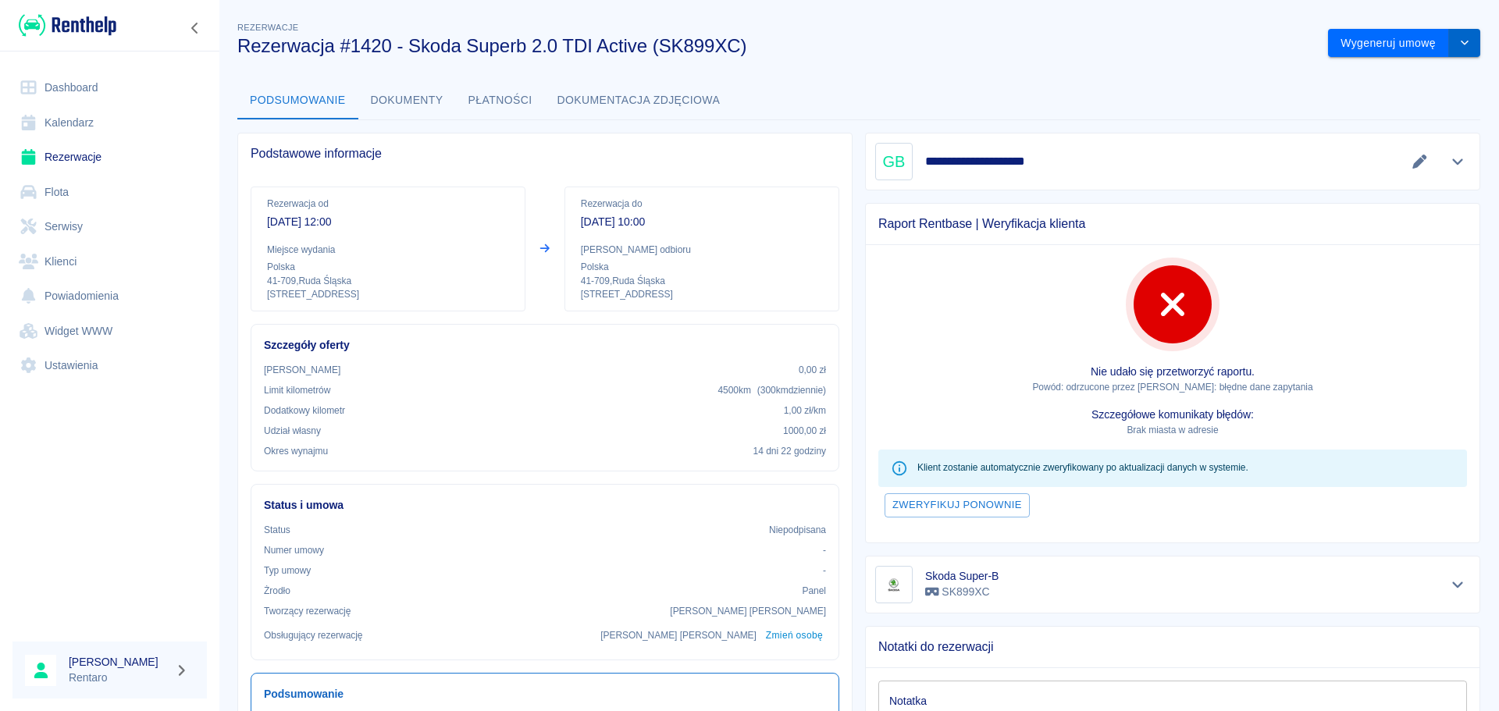
click at [1198, 44] on icon "drop-down" at bounding box center [1464, 42] width 12 height 10
click at [1198, 72] on li "Modyfikuj rezerwację" at bounding box center [1393, 76] width 126 height 26
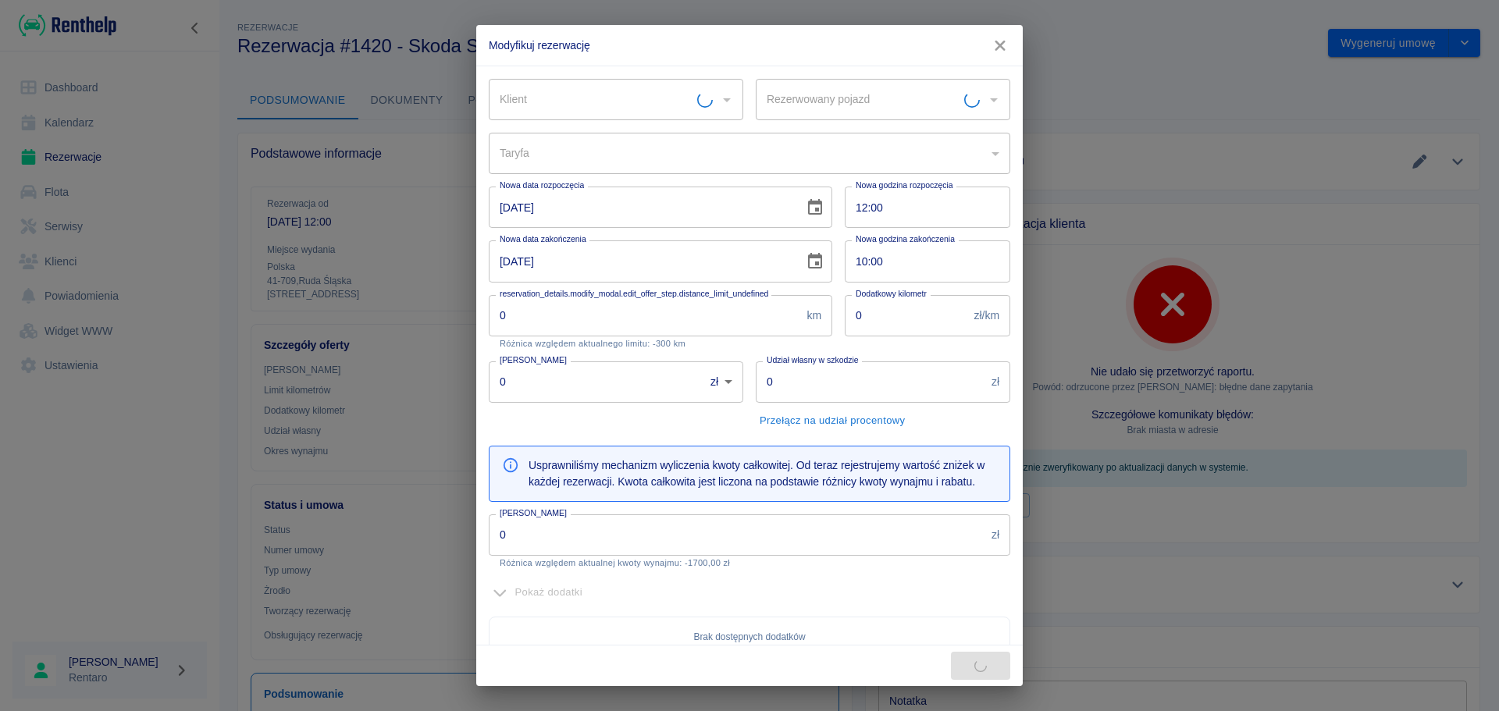
type input "Skoda Super-B - SK899XC"
type input "300"
type input "1"
type input "1000"
type input "2325"
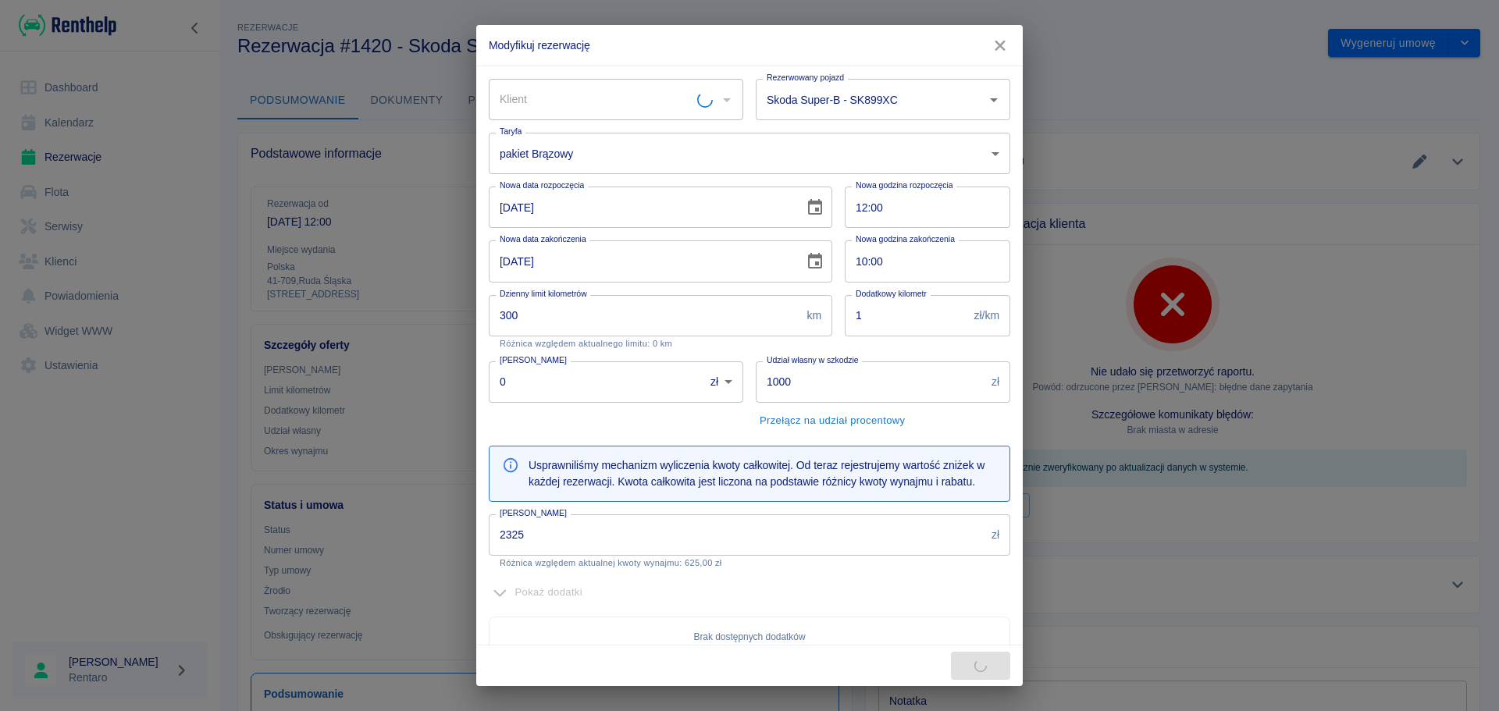
type input "[PERSON_NAME]"
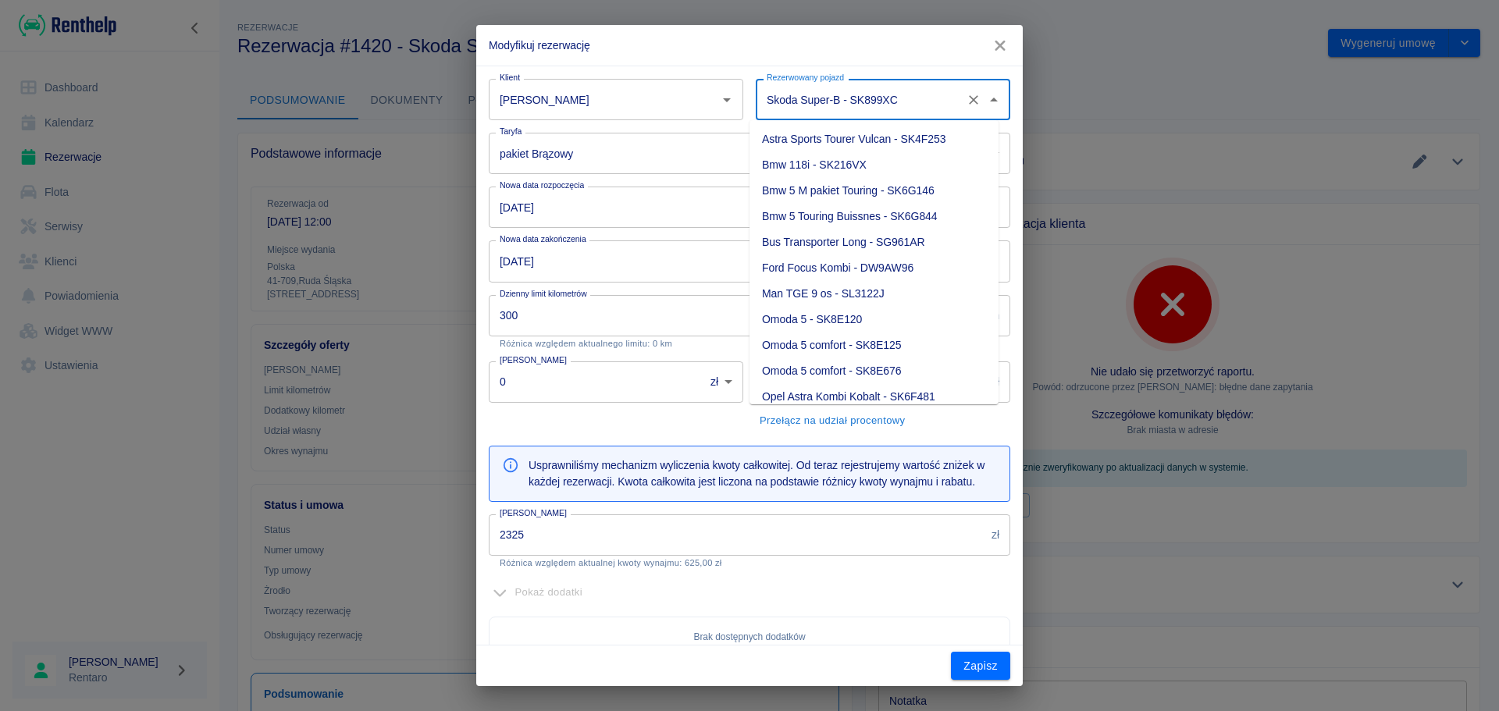
click at [895, 94] on input "Skoda Super-B - SK899XC" at bounding box center [861, 99] width 197 height 27
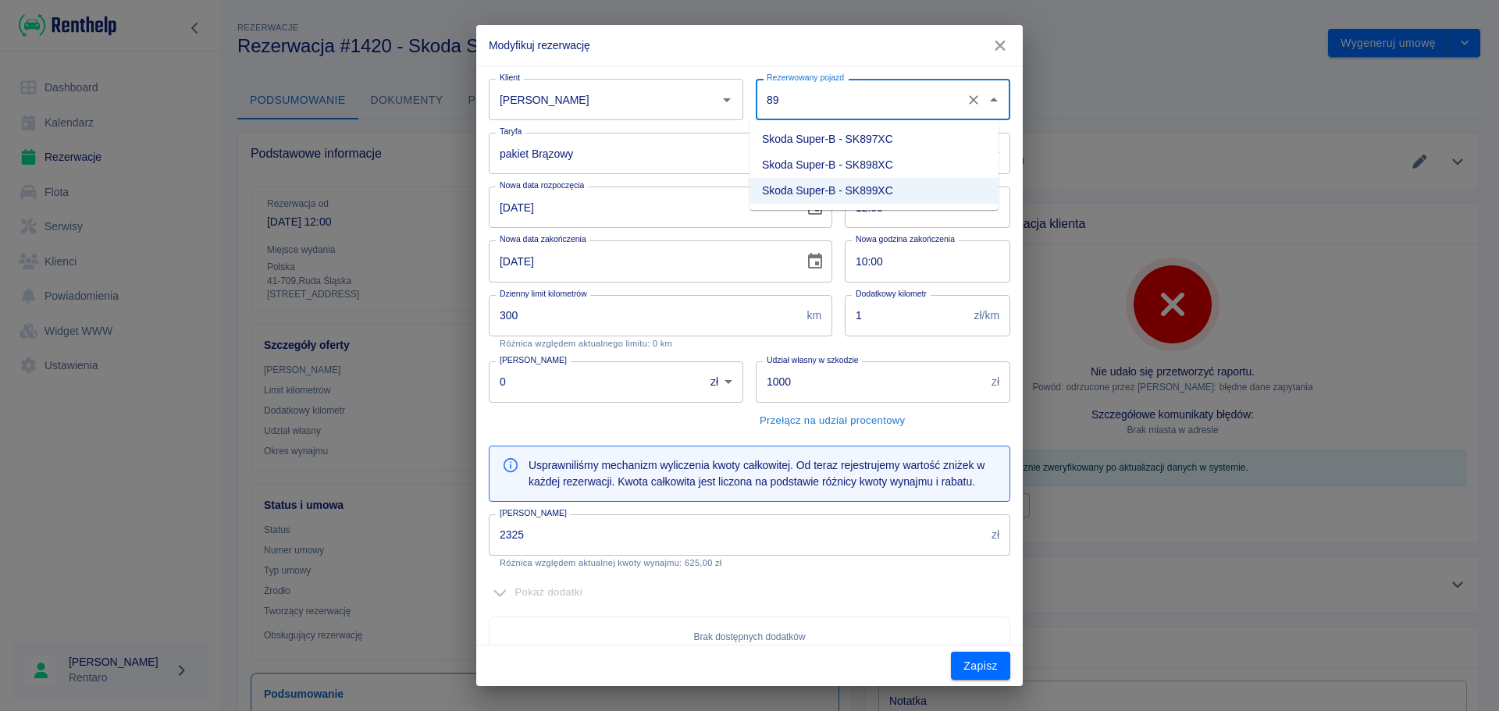
click at [881, 133] on li "Skoda Super-B - SK897XC" at bounding box center [873, 139] width 249 height 26
type input "Skoda Super-B - SK897XC"
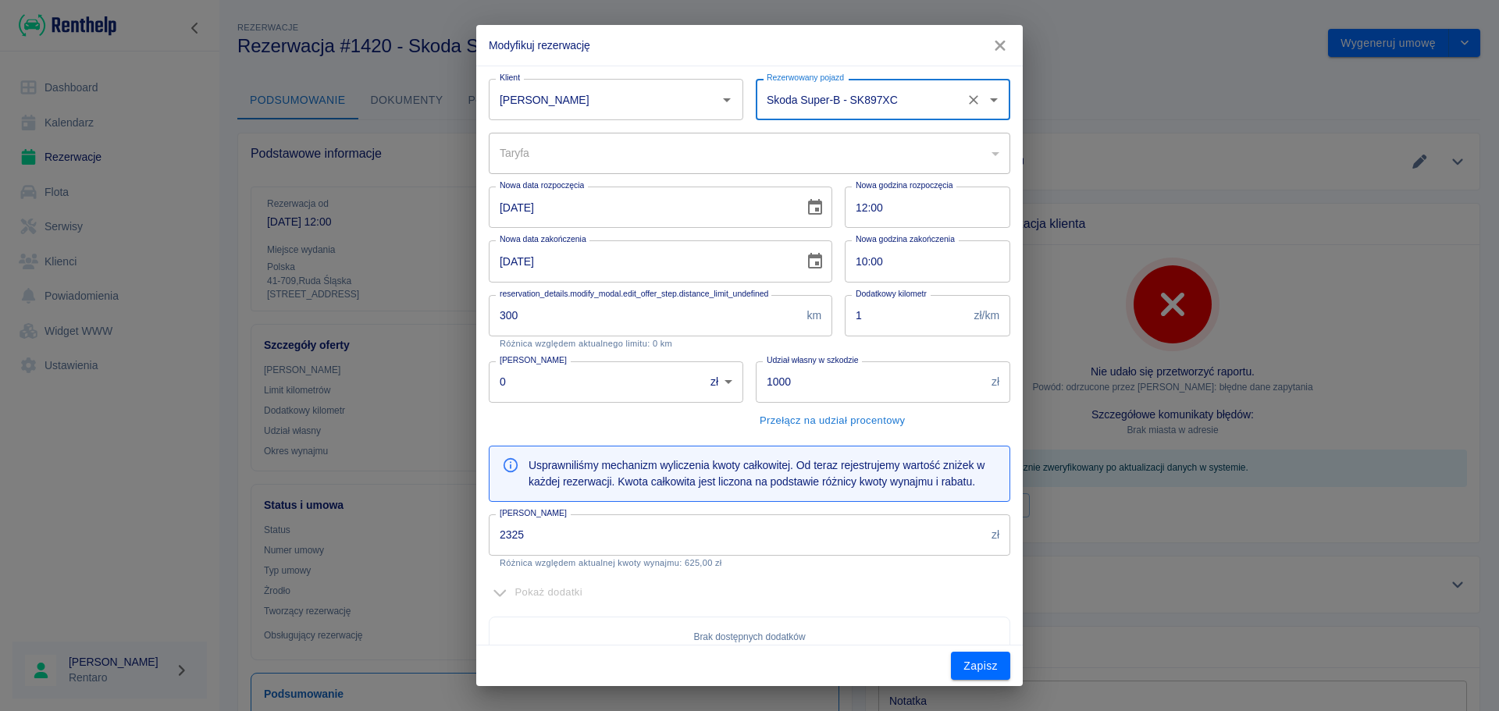
type input "dc351024-697f-4117-b912-ae71f3830b05"
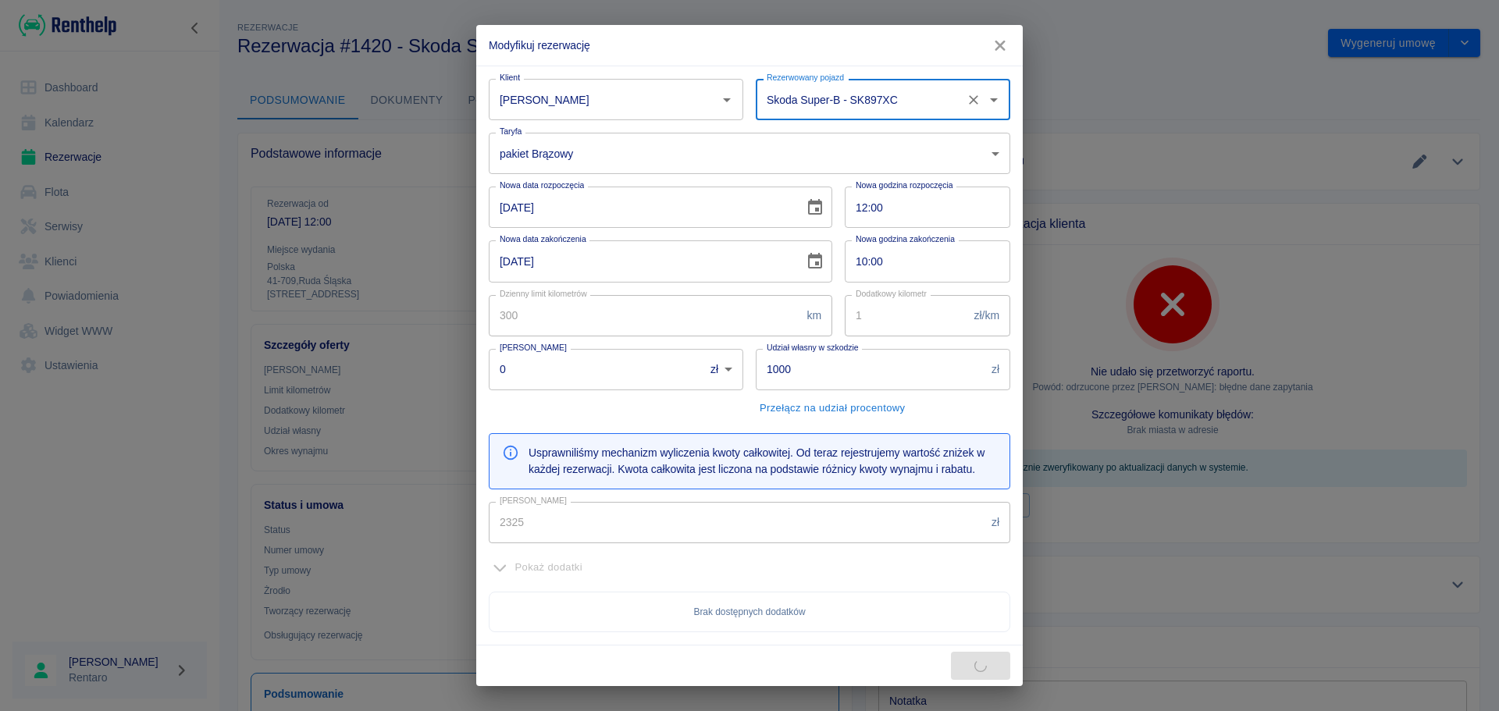
type input "2235"
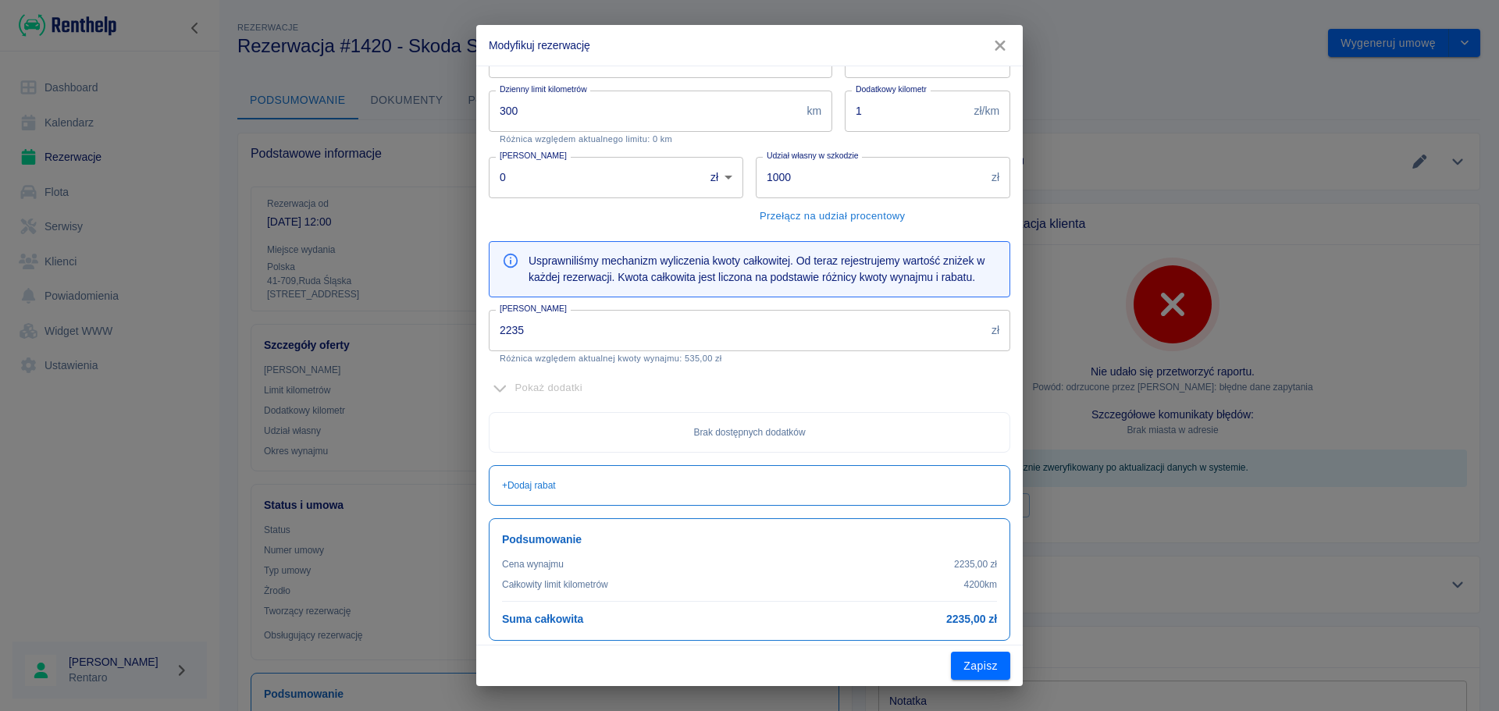
scroll to position [213, 0]
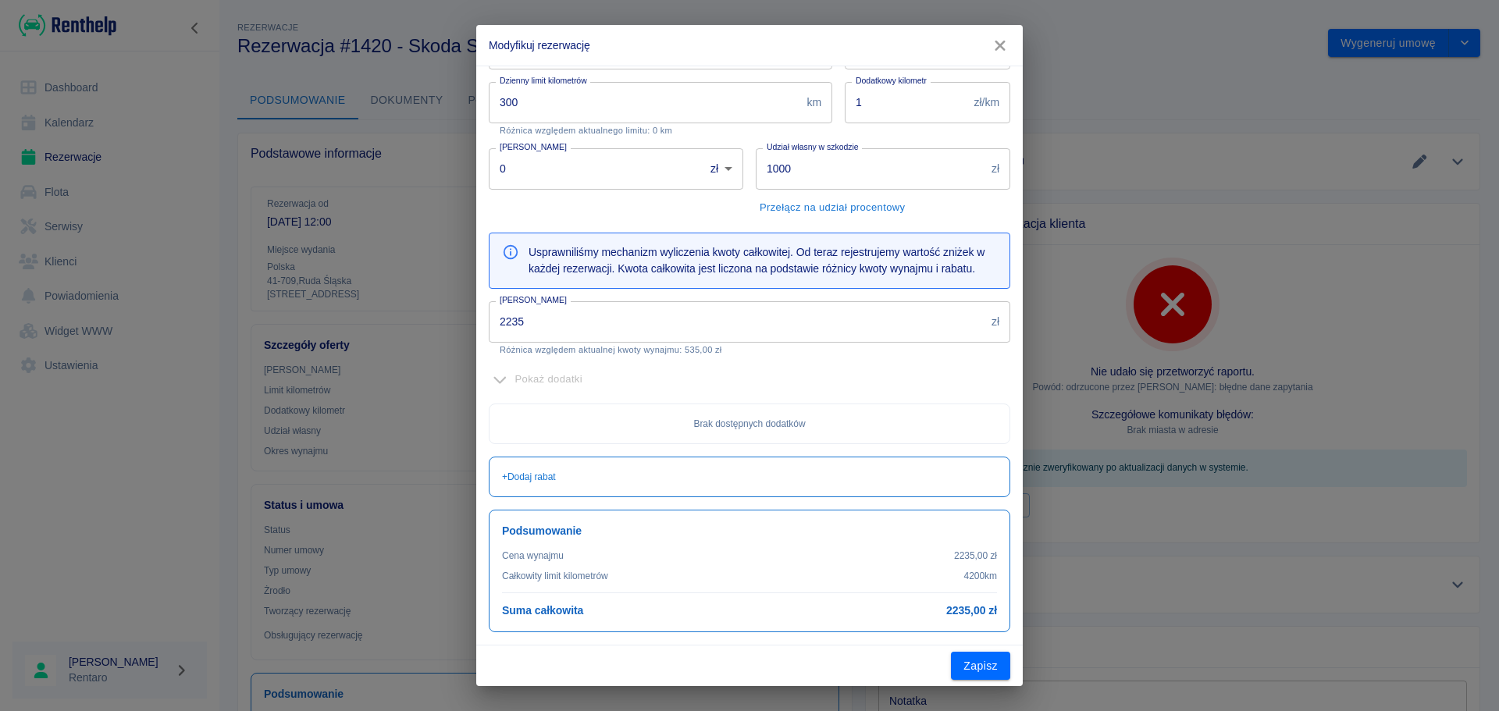
type input "Skoda Super-B - SK897XC"
click at [554, 320] on input "2235" at bounding box center [737, 321] width 497 height 41
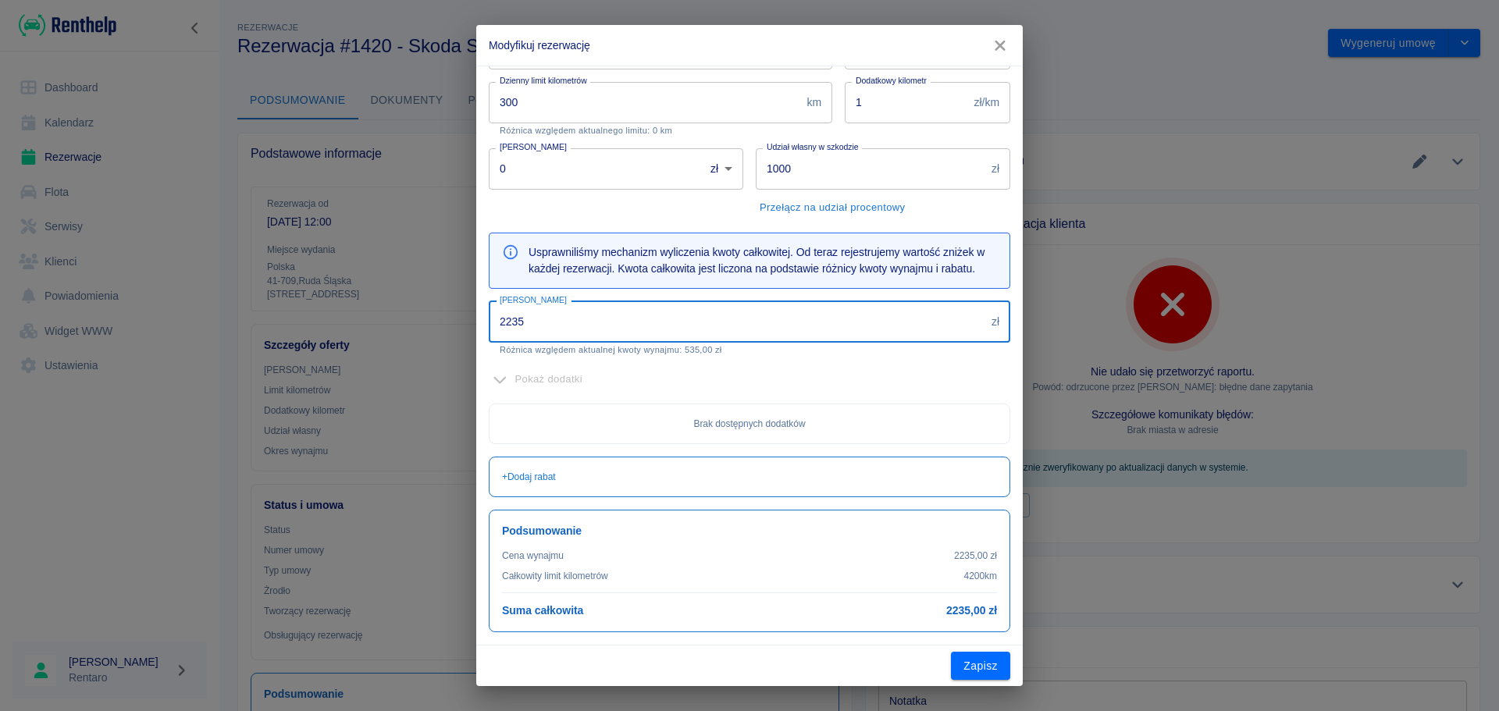
click at [554, 320] on input "2235" at bounding box center [737, 321] width 497 height 41
type input "1700"
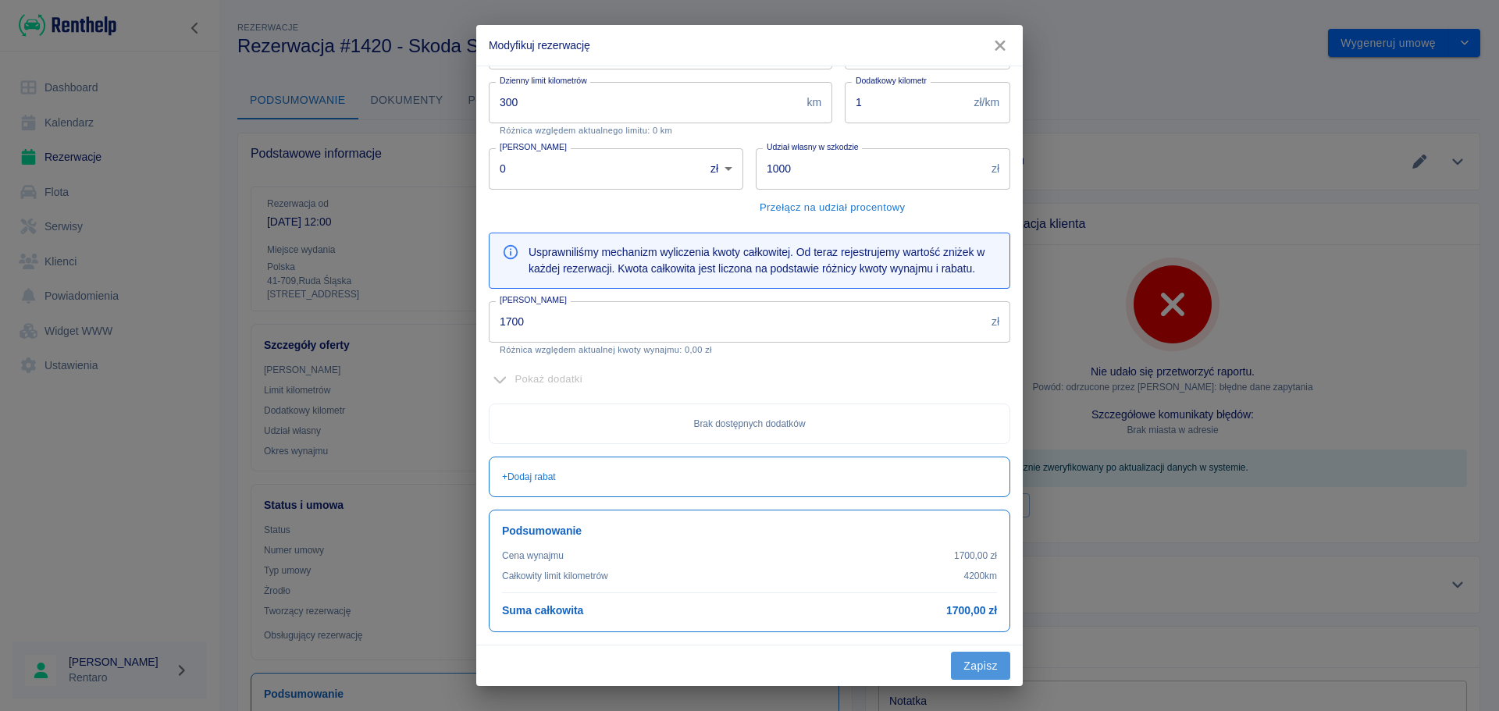
click at [991, 542] on button "Zapisz" at bounding box center [980, 666] width 59 height 29
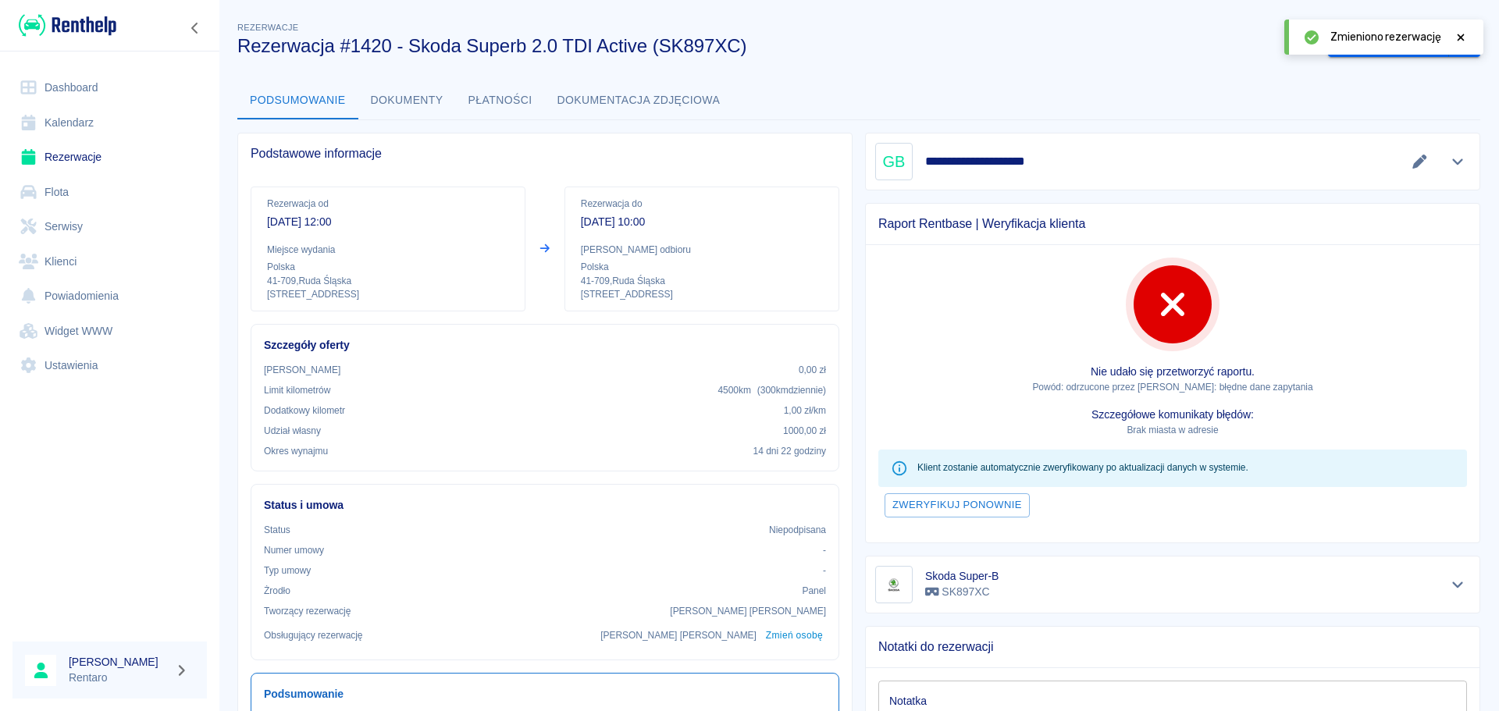
click at [1198, 77] on div "**********" at bounding box center [859, 493] width 1280 height 974
click at [1198, 41] on icon at bounding box center [1461, 37] width 14 height 11
click at [65, 126] on link "Kalendarz" at bounding box center [109, 122] width 194 height 35
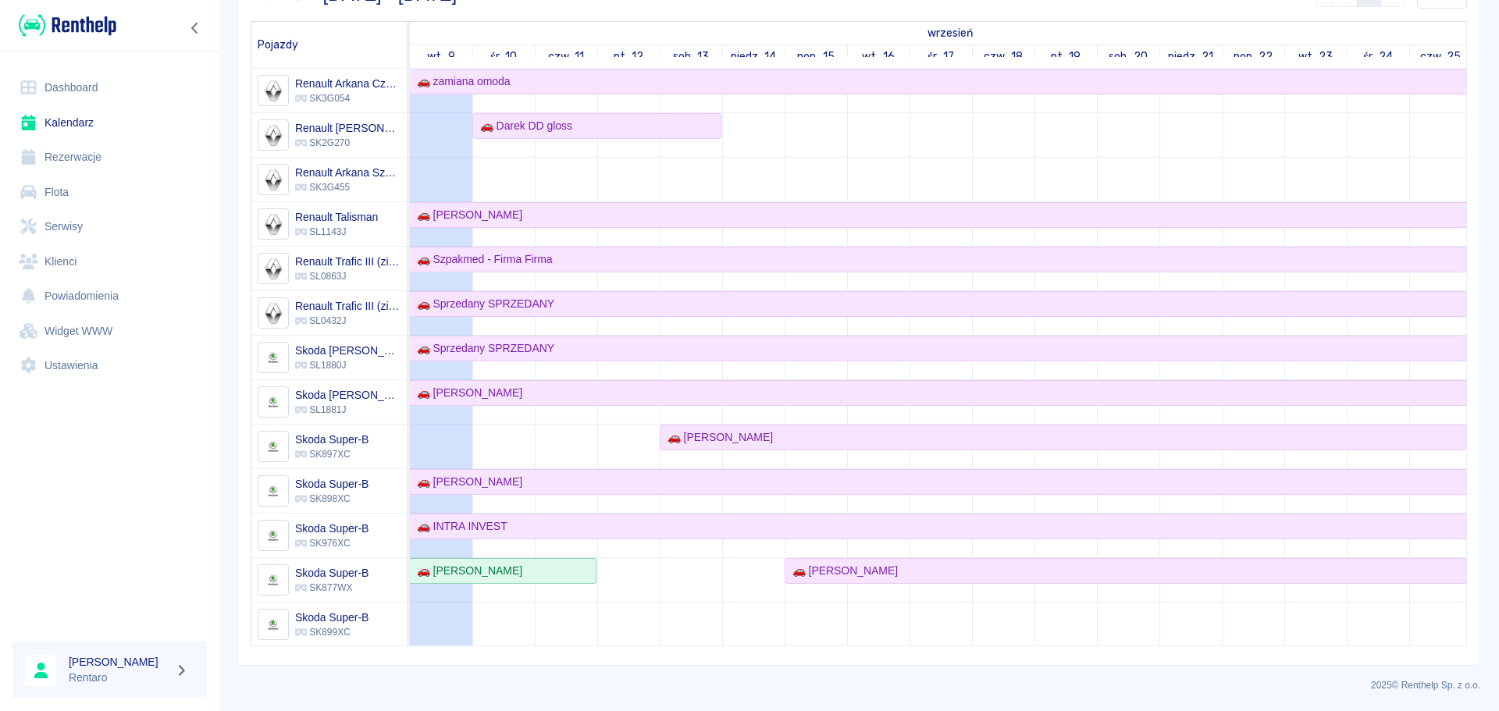
scroll to position [441, 0]
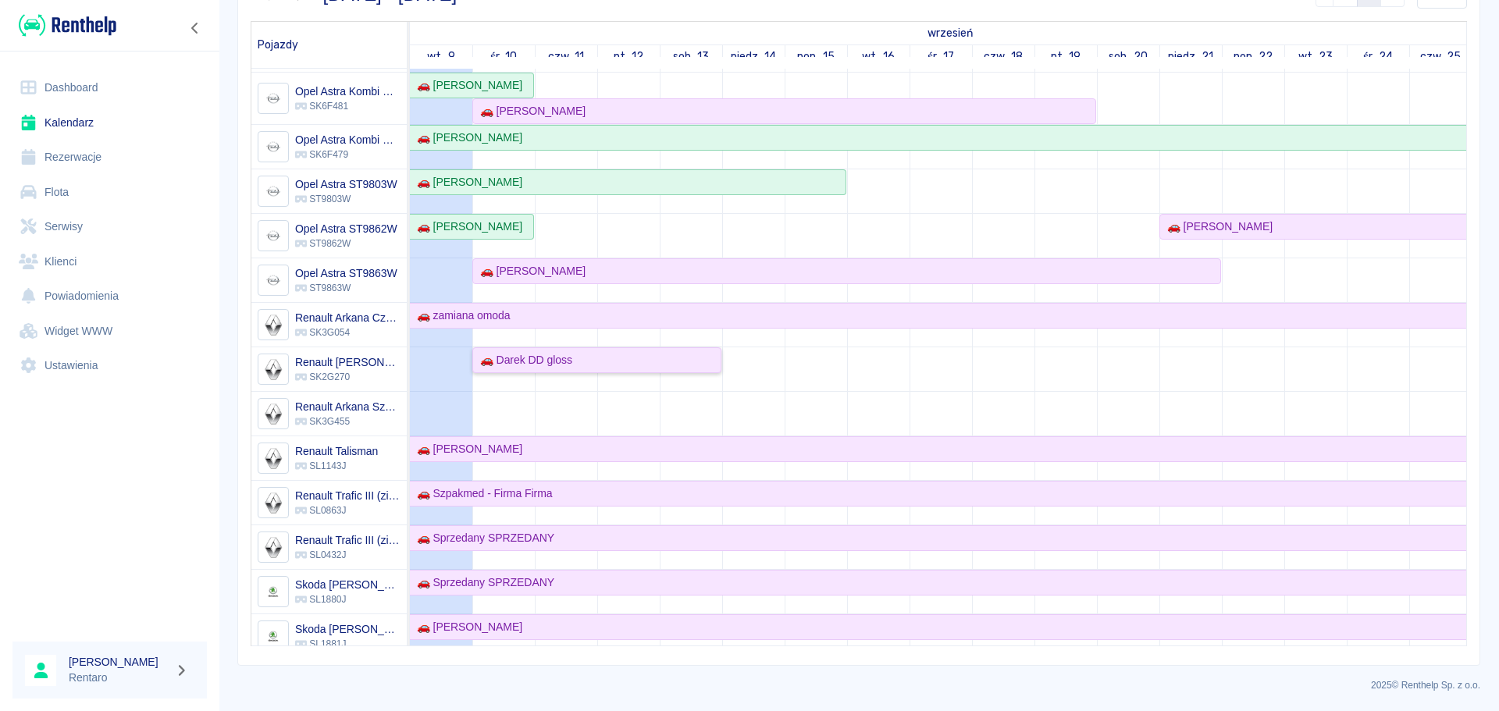
click at [564, 361] on div "🚗 Darek DD gloss" at bounding box center [523, 360] width 98 height 16
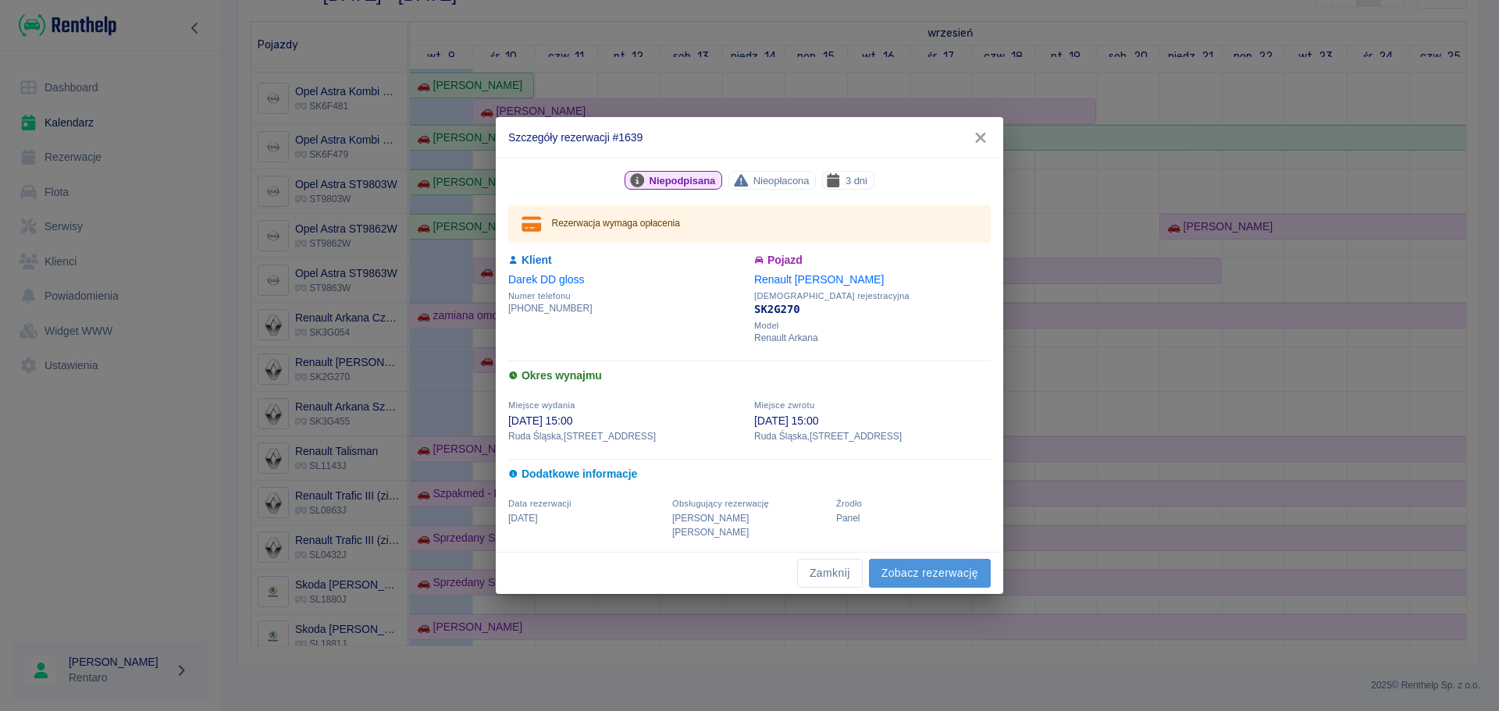
click at [916, 542] on link "Zobacz rezerwację" at bounding box center [930, 573] width 122 height 29
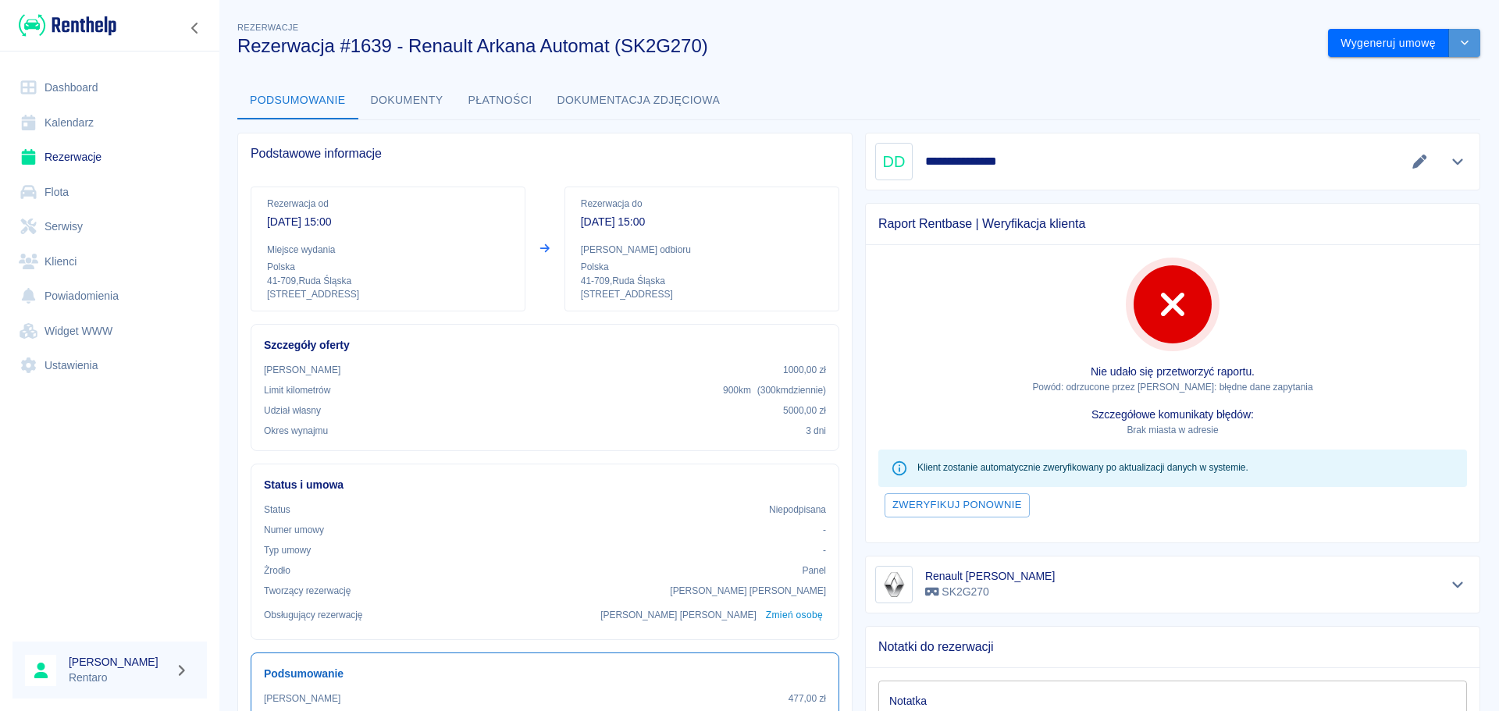
click at [1198, 41] on icon "drop-down" at bounding box center [1464, 42] width 12 height 10
click at [1198, 80] on li "Modyfikuj rezerwację" at bounding box center [1393, 76] width 126 height 26
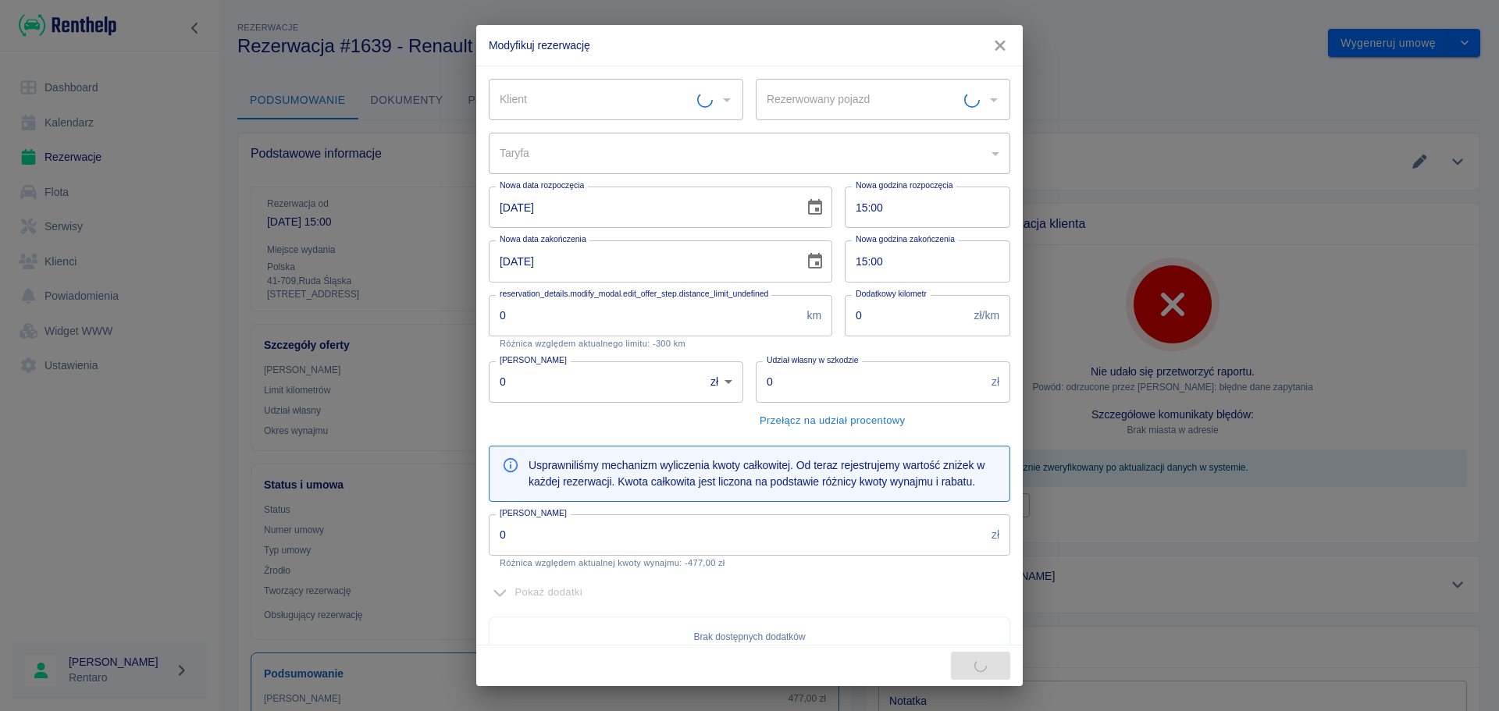
type input "Renault [PERSON_NAME] - SK2G270"
type input "300"
type input "1000"
type input "5000"
type input "477"
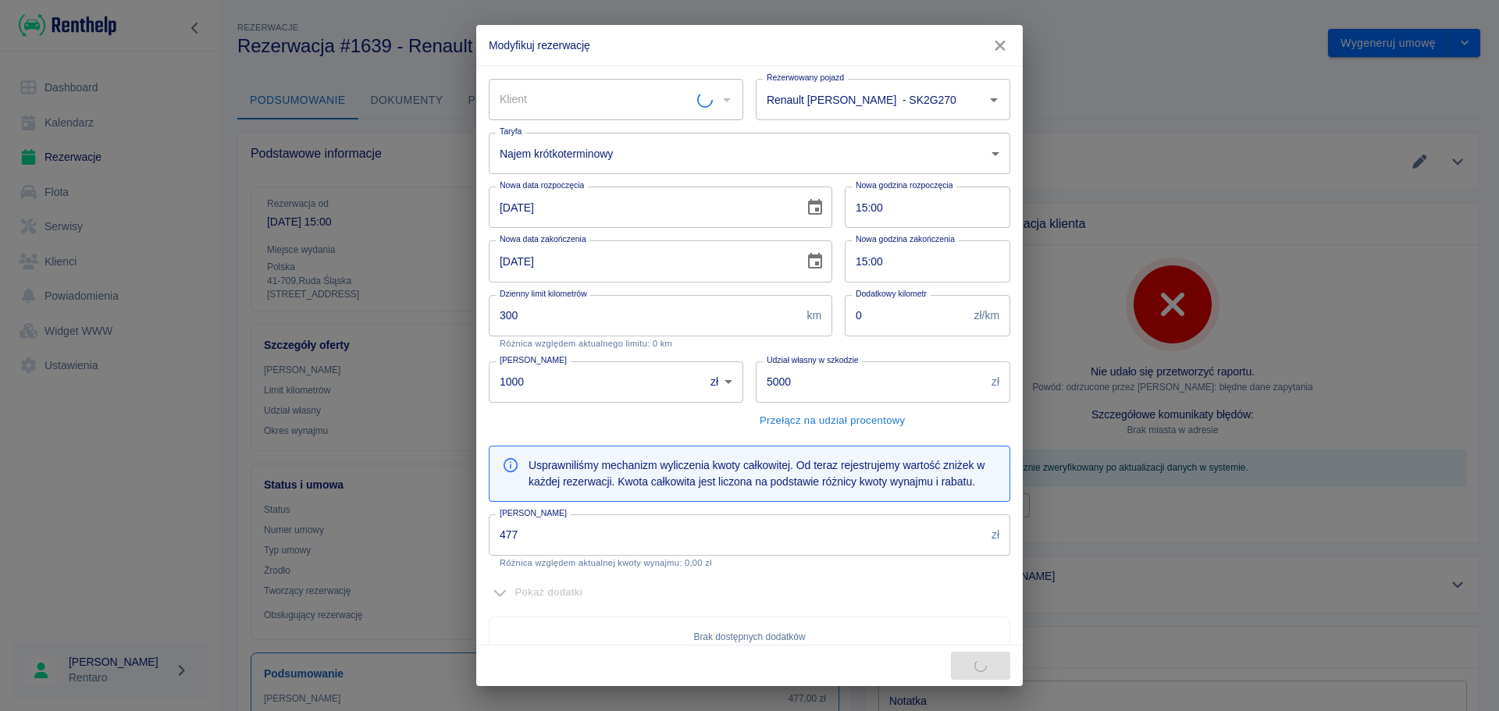
type input "Darek DD gloss"
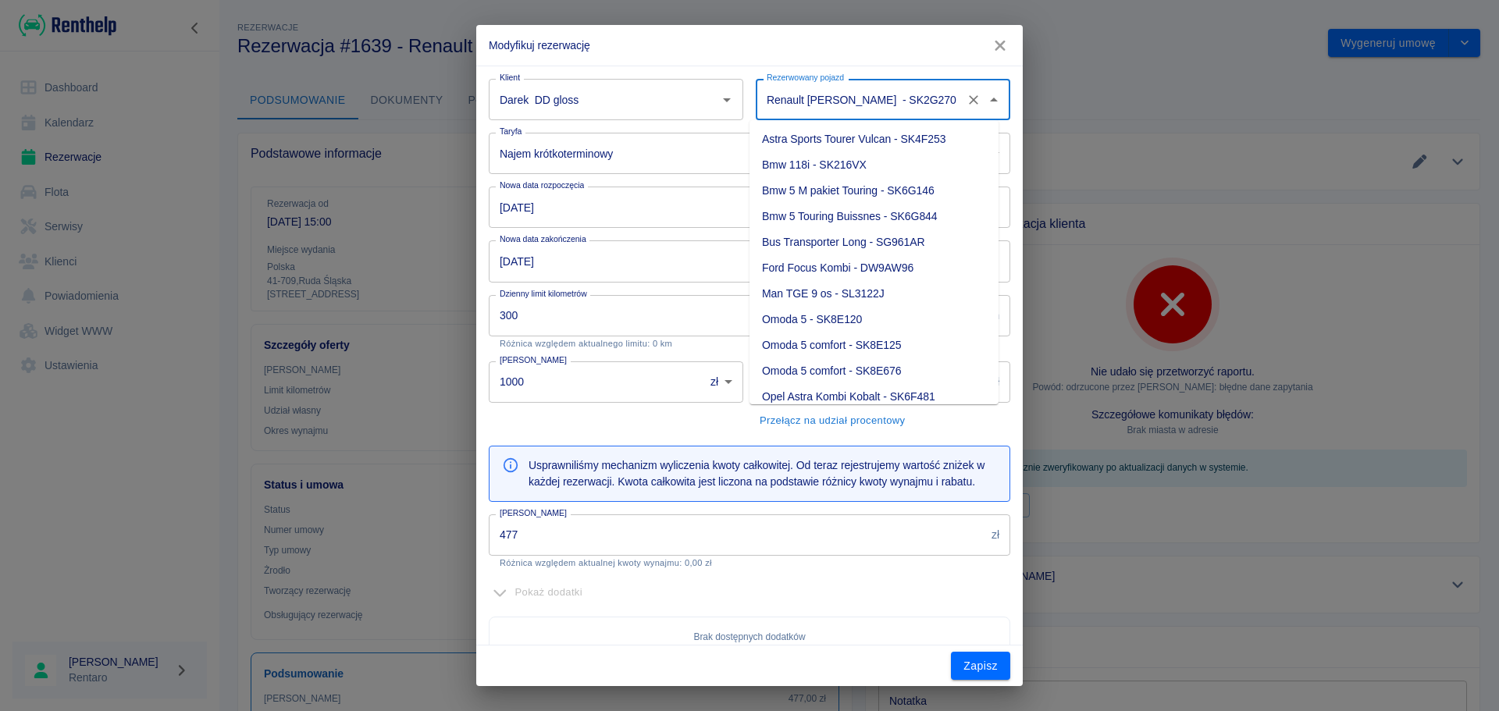
click at [875, 95] on input "Renault [PERSON_NAME] - SK2G270" at bounding box center [861, 99] width 197 height 27
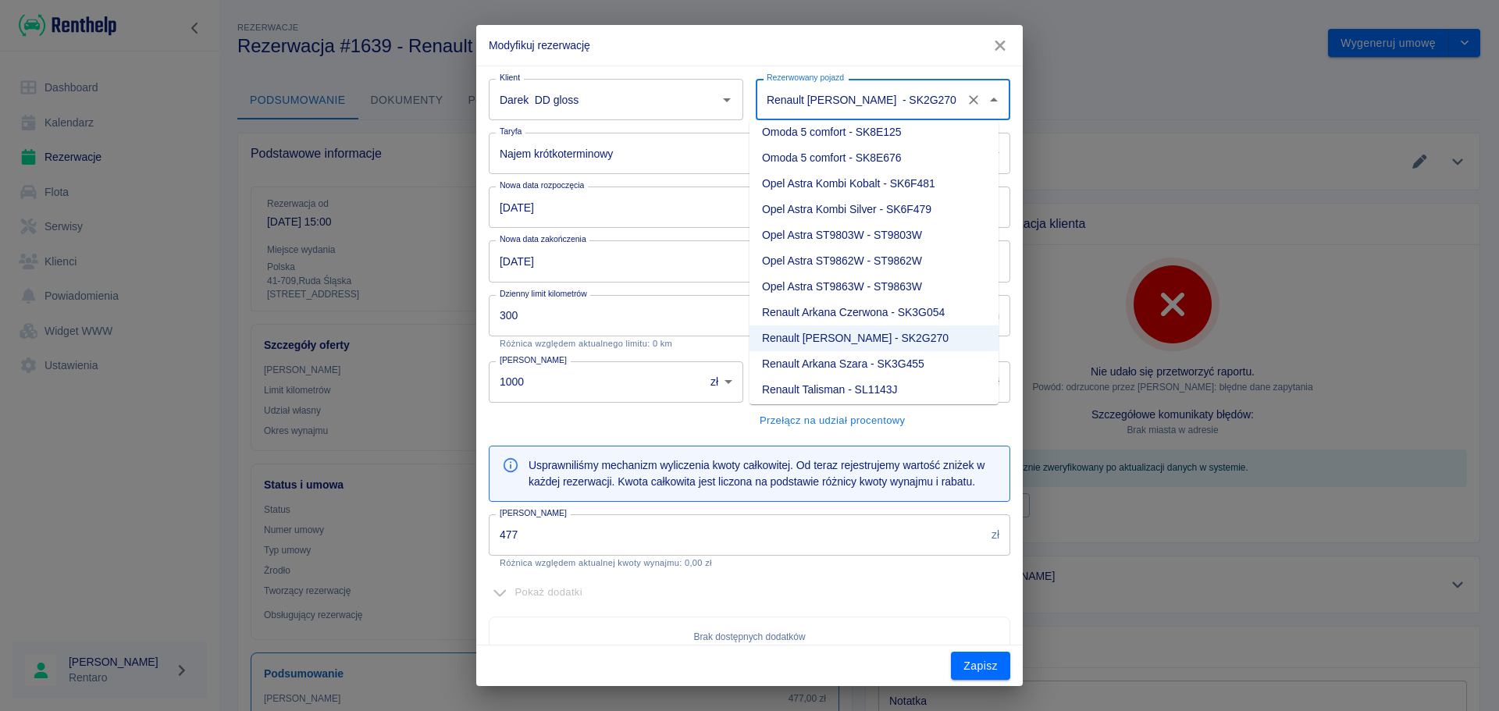
scroll to position [238, 0]
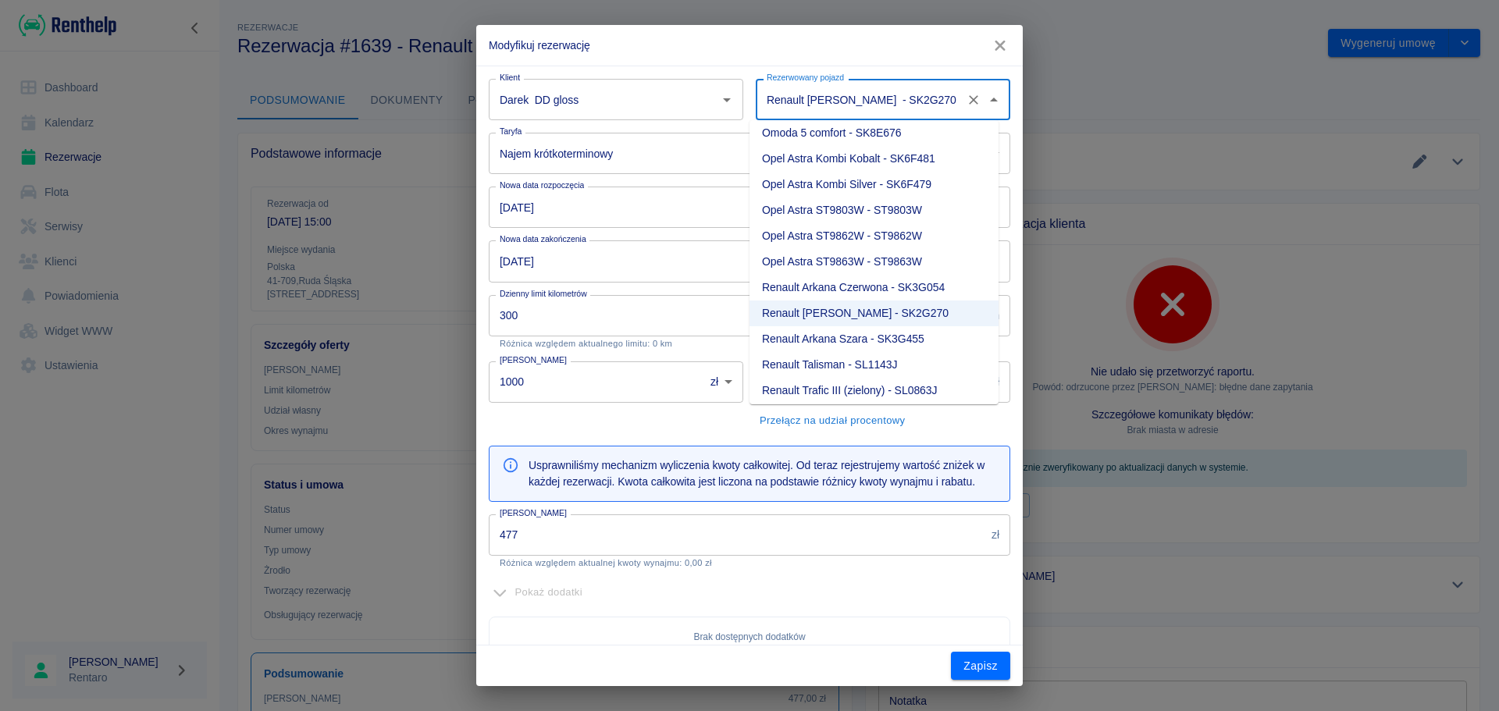
click at [874, 343] on li "Renault Arkana Szara - SK3G455" at bounding box center [873, 339] width 249 height 26
type input "Renault Arkana Szara - SK3G455"
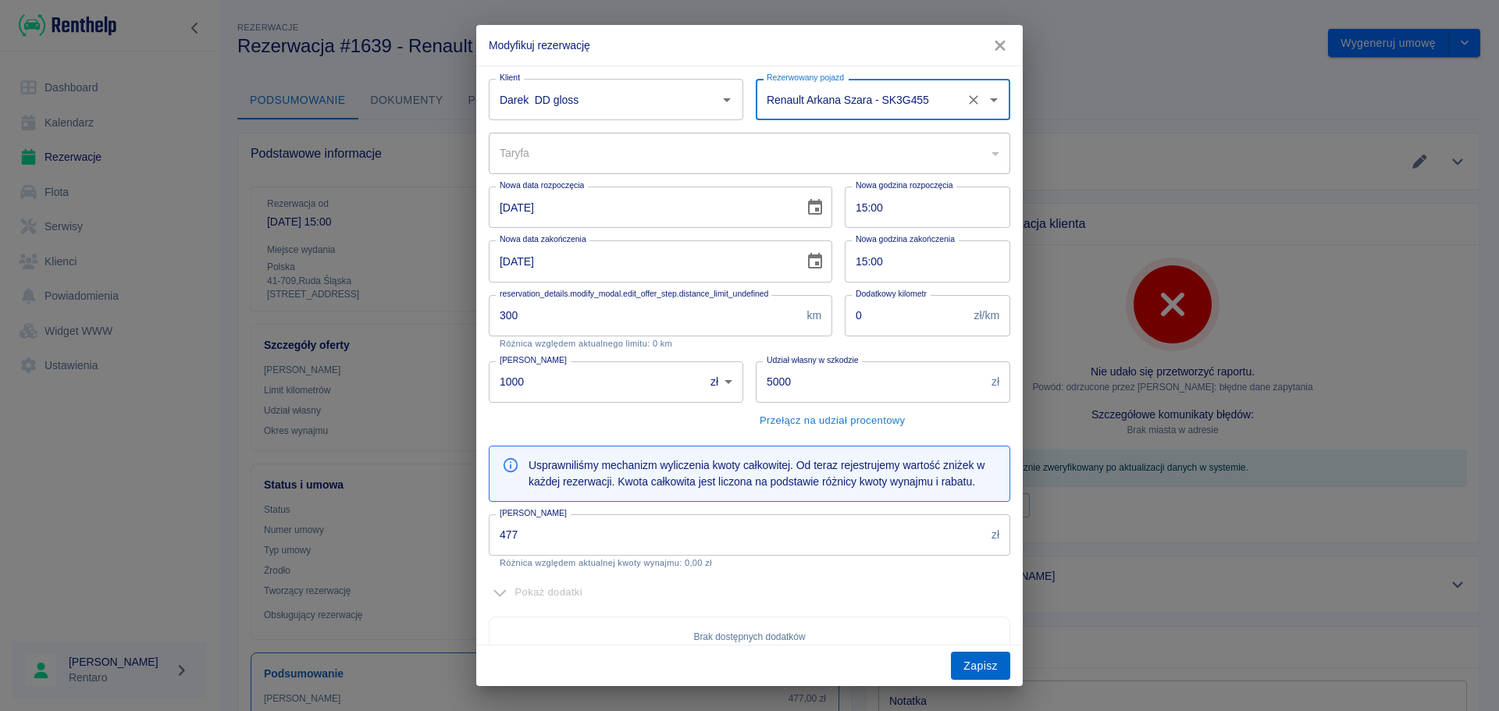
type input "d99f7217-4d83-4f8d-893b-8b6306b33934"
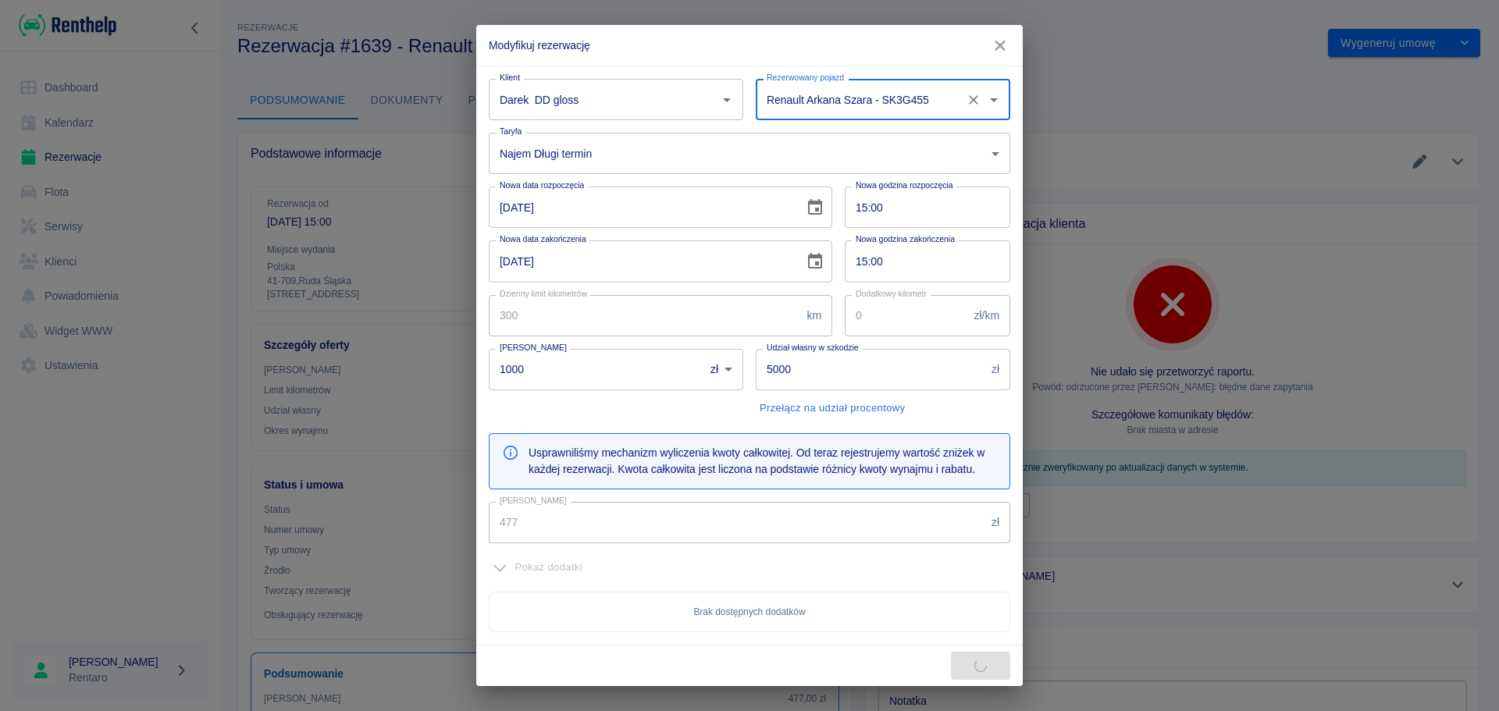
type input "100"
type input "159"
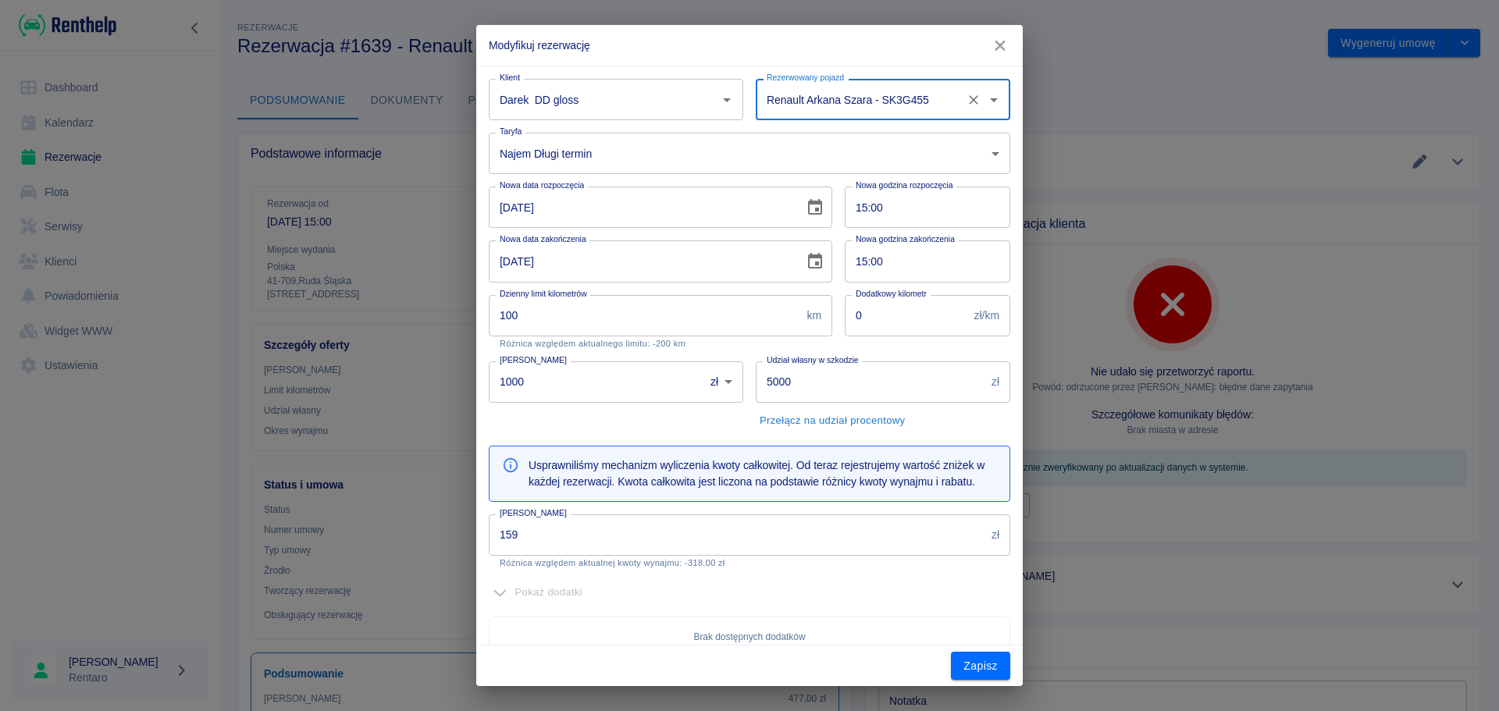
click at [656, 538] on input "159" at bounding box center [737, 534] width 497 height 41
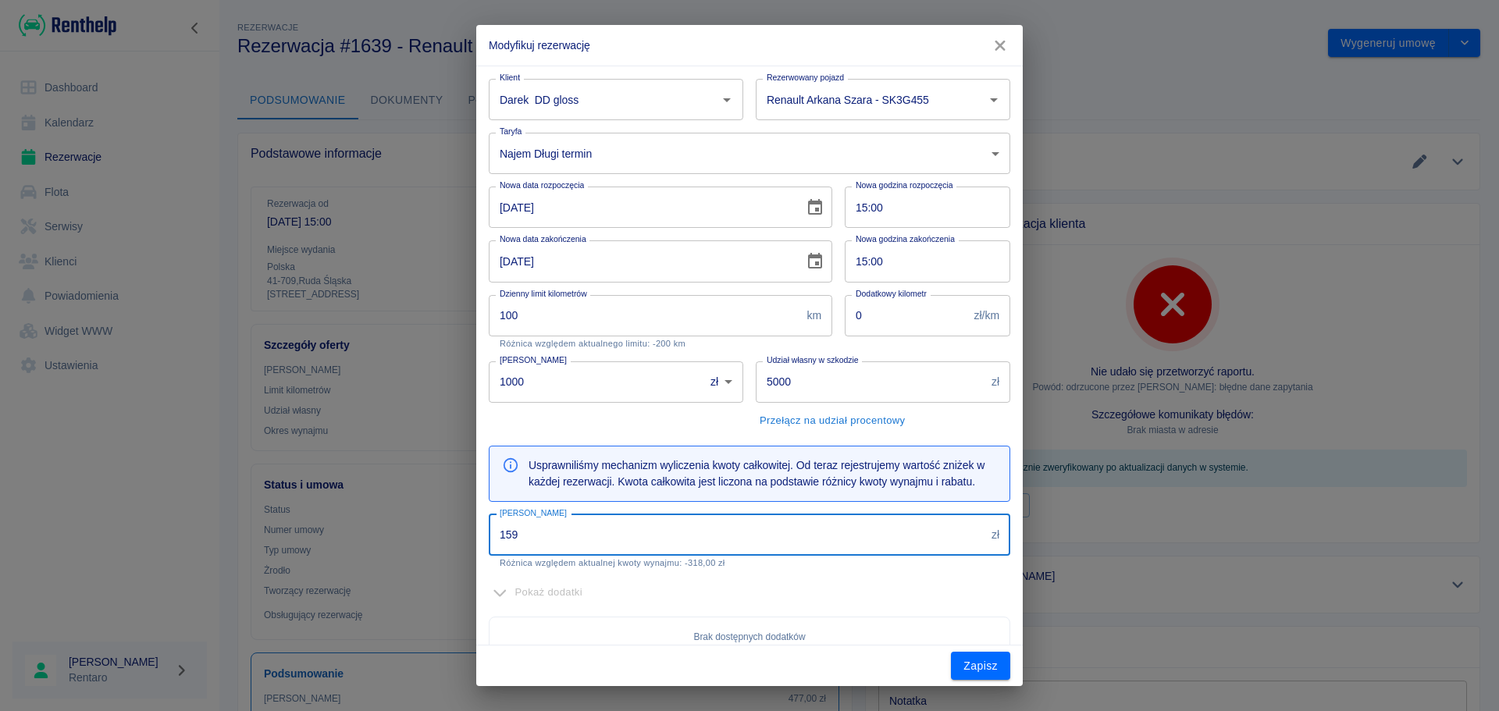
click at [656, 538] on input "159" at bounding box center [737, 534] width 497 height 41
click at [657, 538] on input "159" at bounding box center [737, 534] width 497 height 41
click at [594, 162] on body "Używamy plików Cookies, by zapewnić Ci najlepsze możliwe doświadczenie. Aby dow…" at bounding box center [749, 355] width 1499 height 711
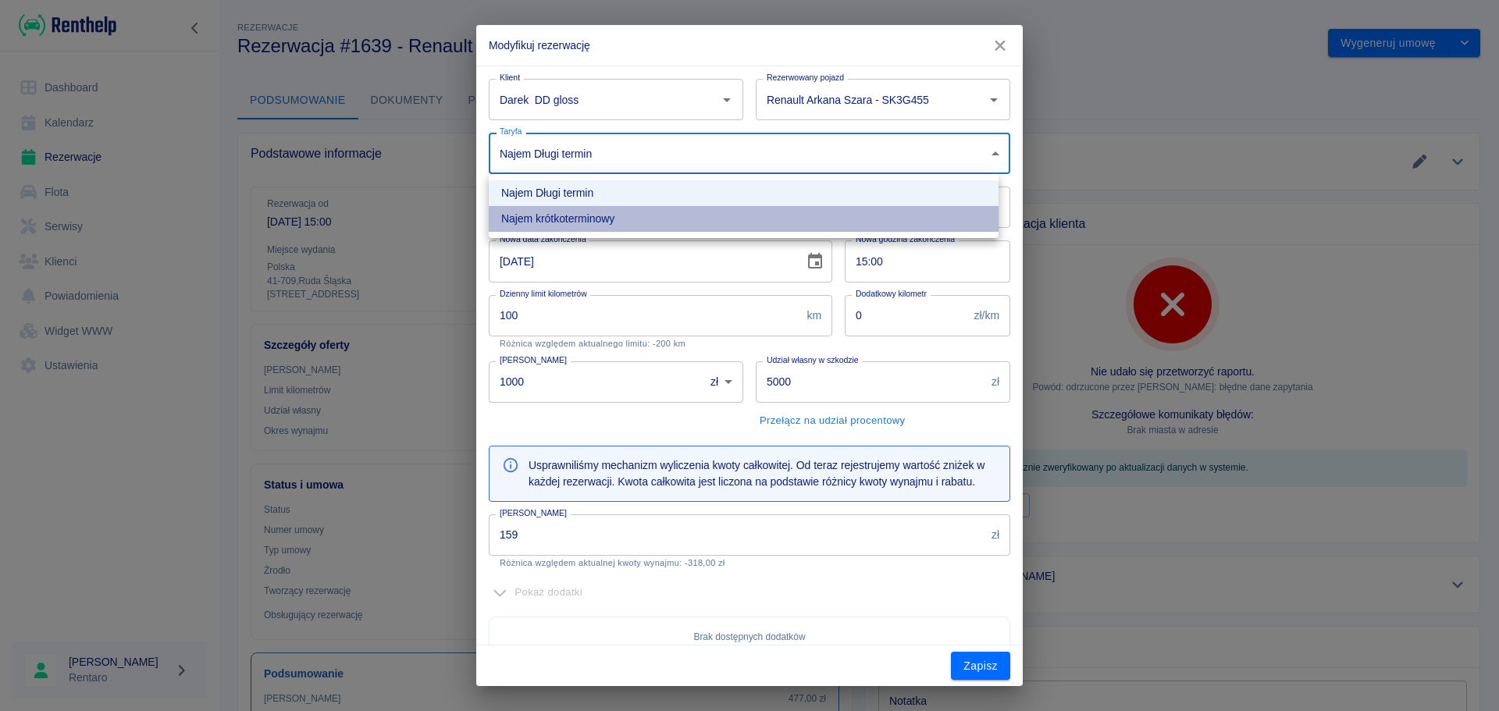
click at [609, 213] on li "Najem krótkoterminowy" at bounding box center [744, 219] width 510 height 26
type input "b630a6ef-9813-4bd7-9984-de10129eb9c2"
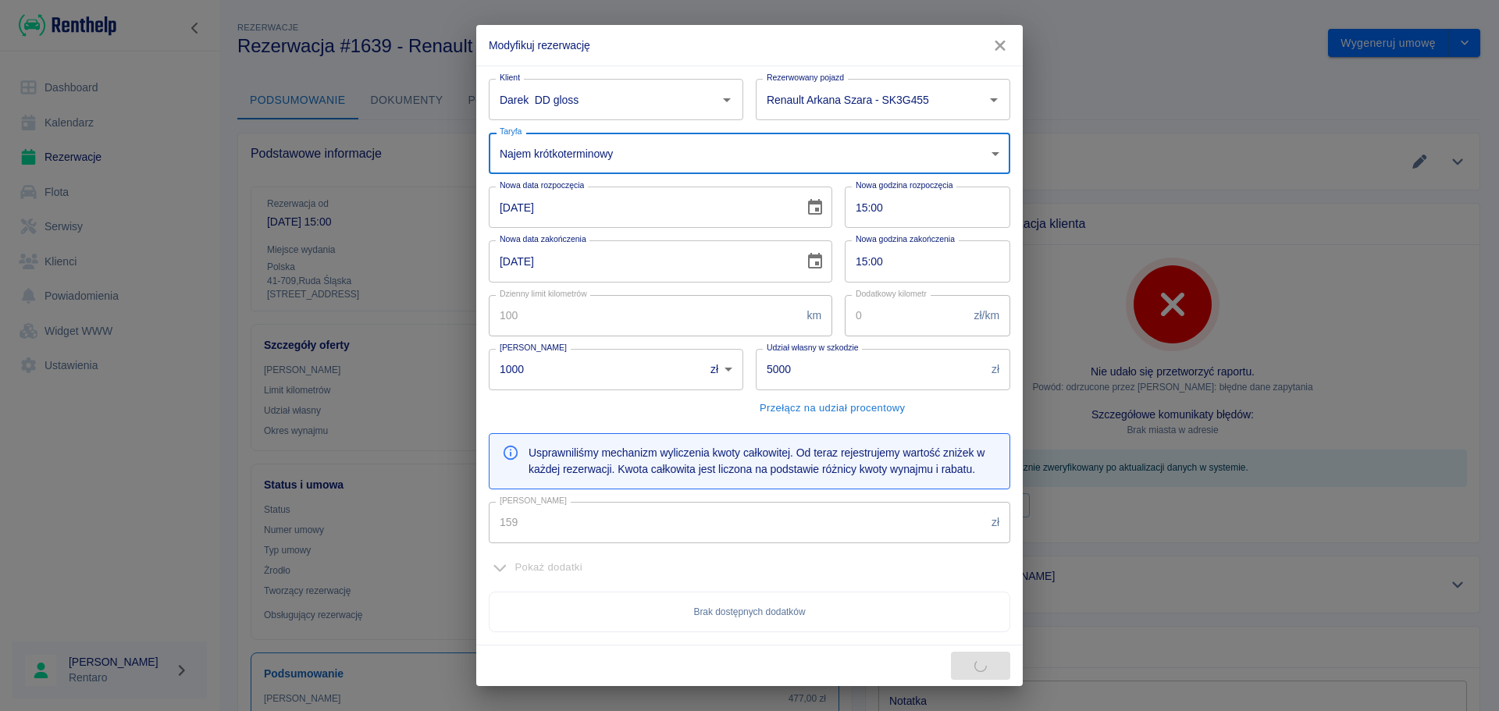
type input "300"
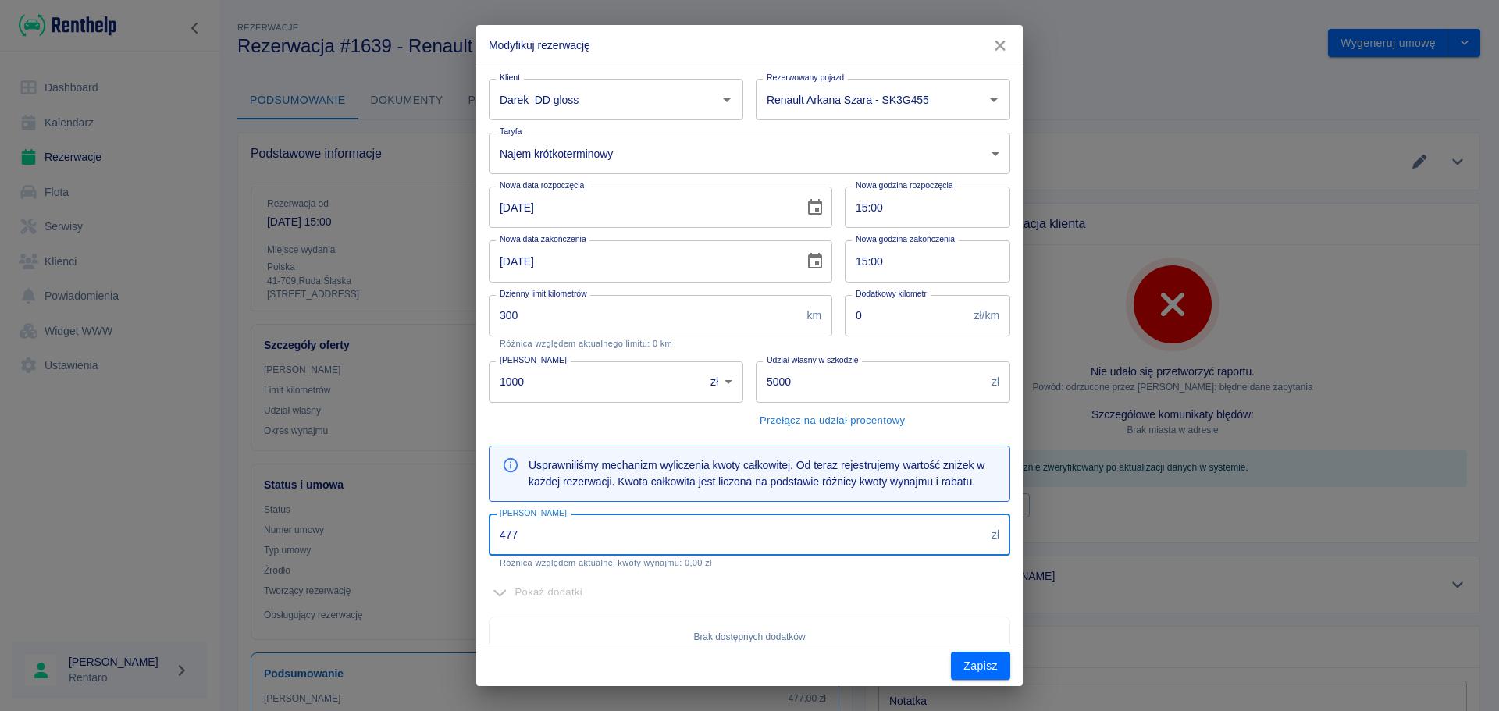
click at [696, 542] on input "477" at bounding box center [737, 534] width 497 height 41
click at [695, 542] on input "477" at bounding box center [737, 534] width 497 height 41
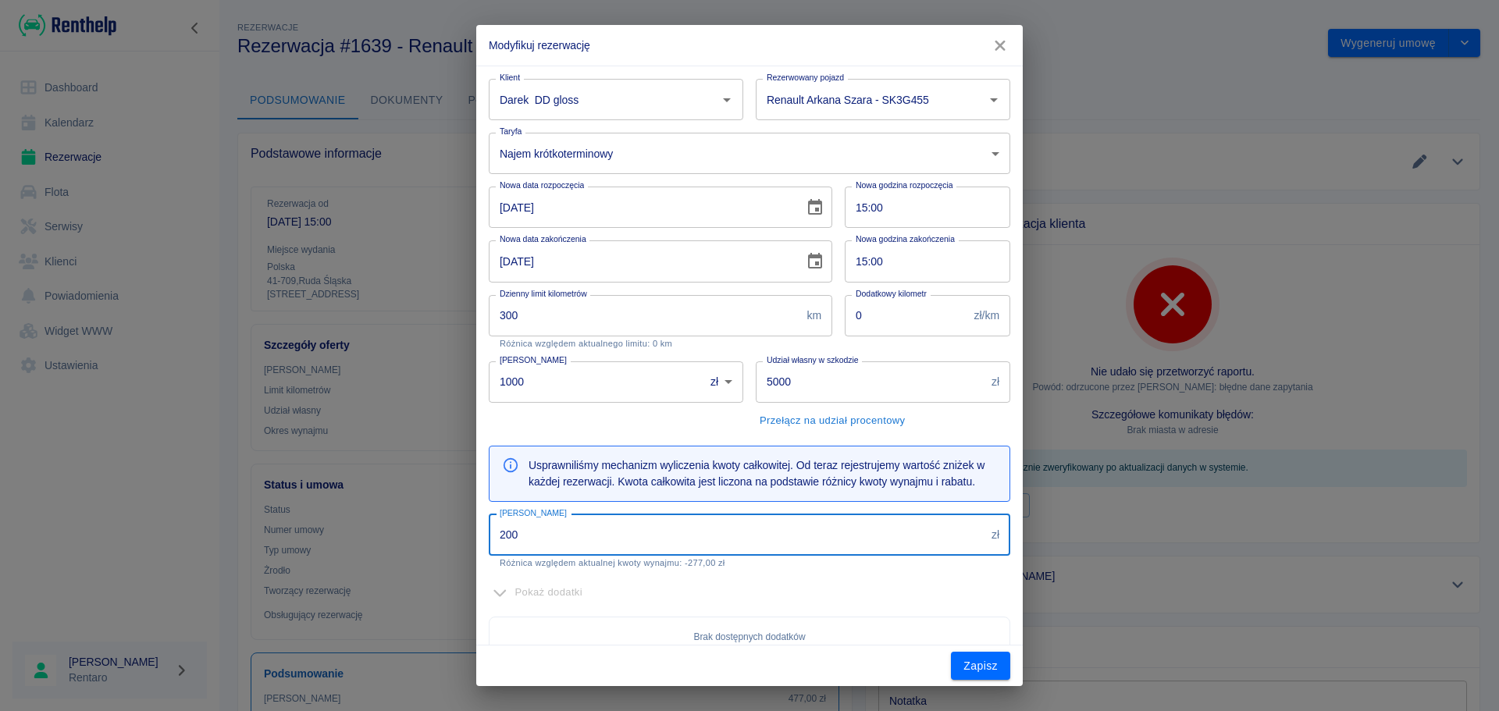
type input "200"
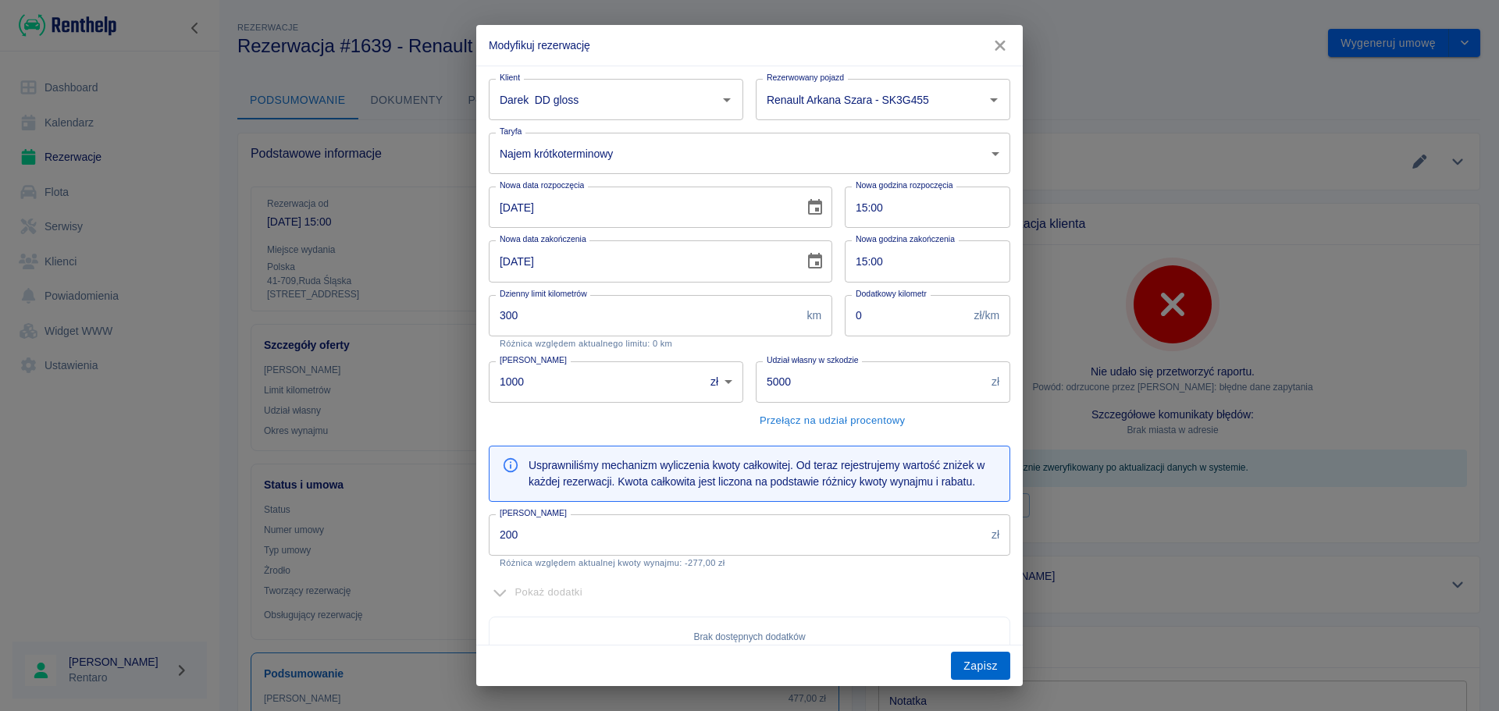
click at [972, 542] on div "Zapisz" at bounding box center [749, 666] width 546 height 41
click at [972, 542] on button "Zapisz" at bounding box center [980, 666] width 59 height 29
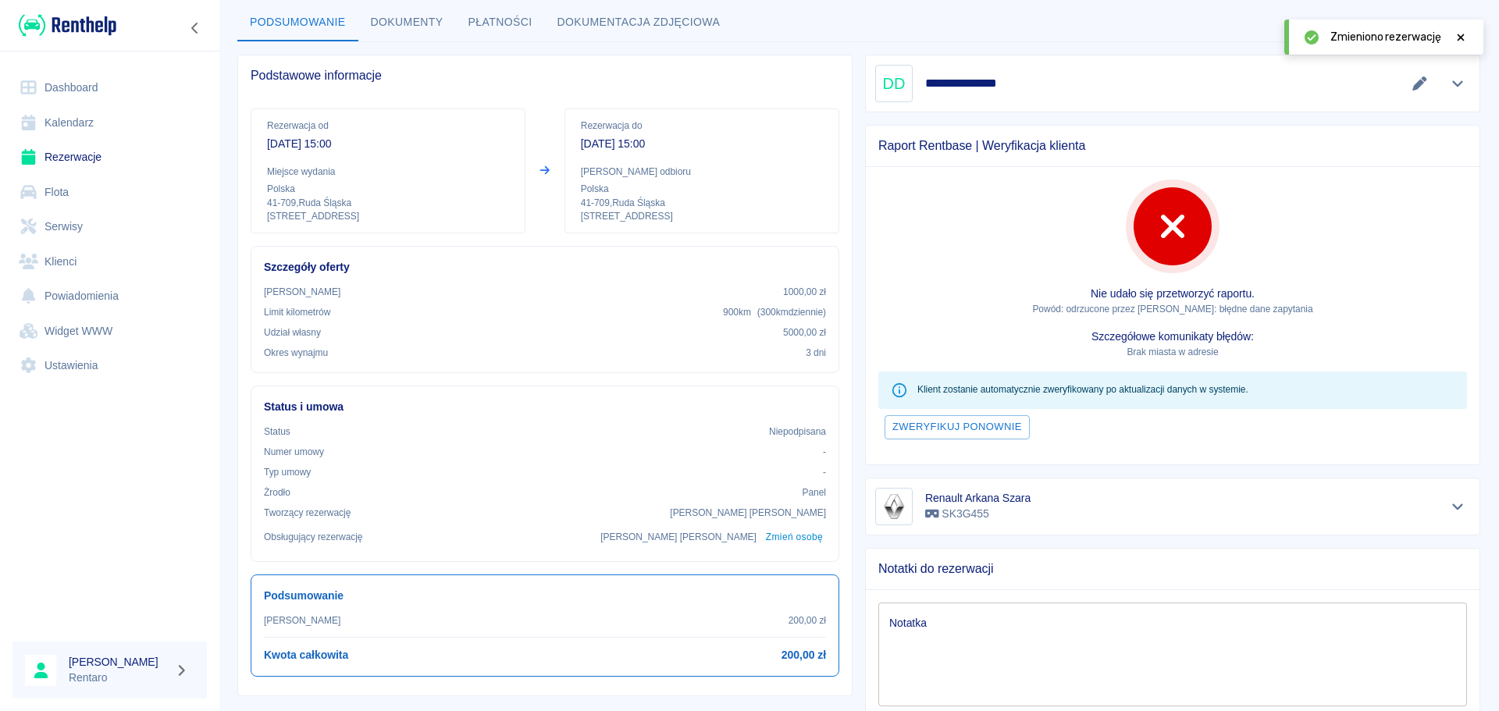
scroll to position [234, 0]
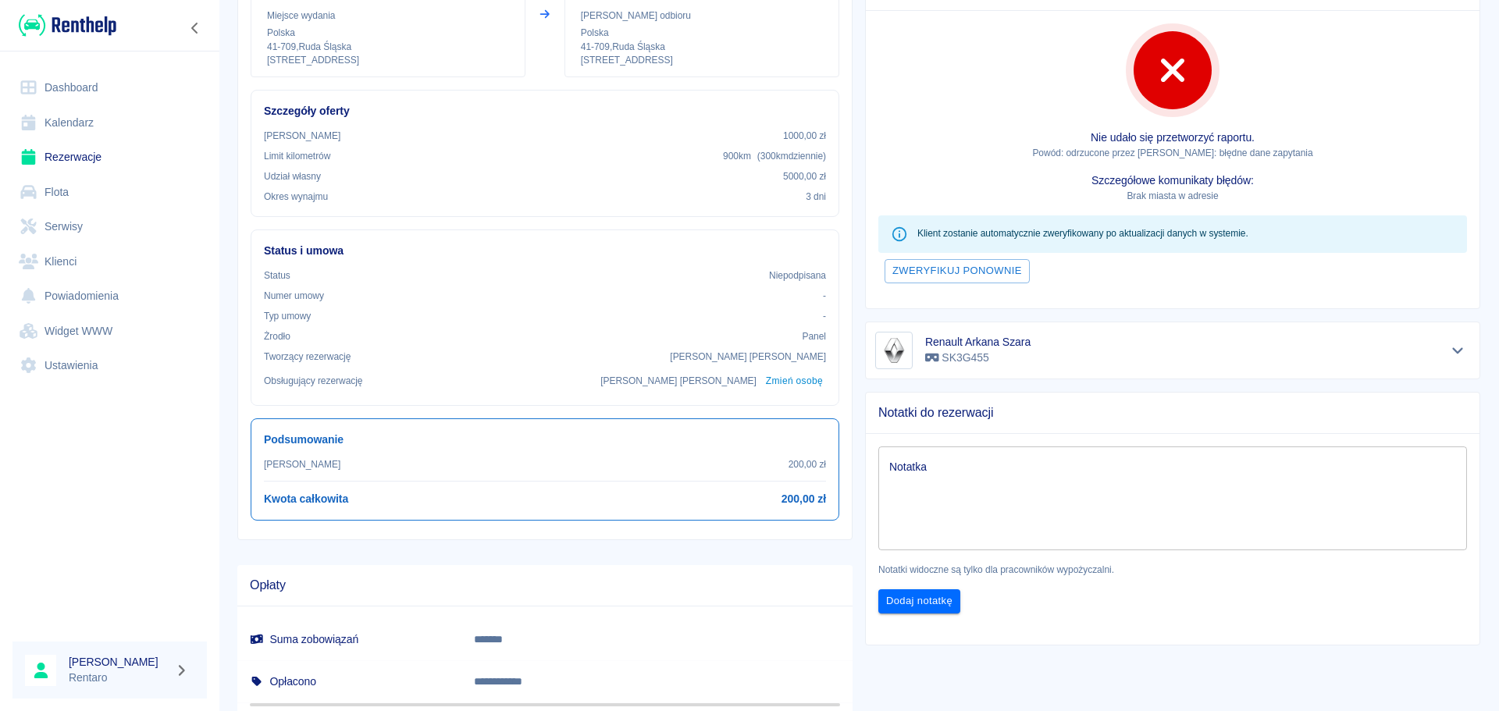
click at [80, 127] on link "Kalendarz" at bounding box center [109, 122] width 194 height 35
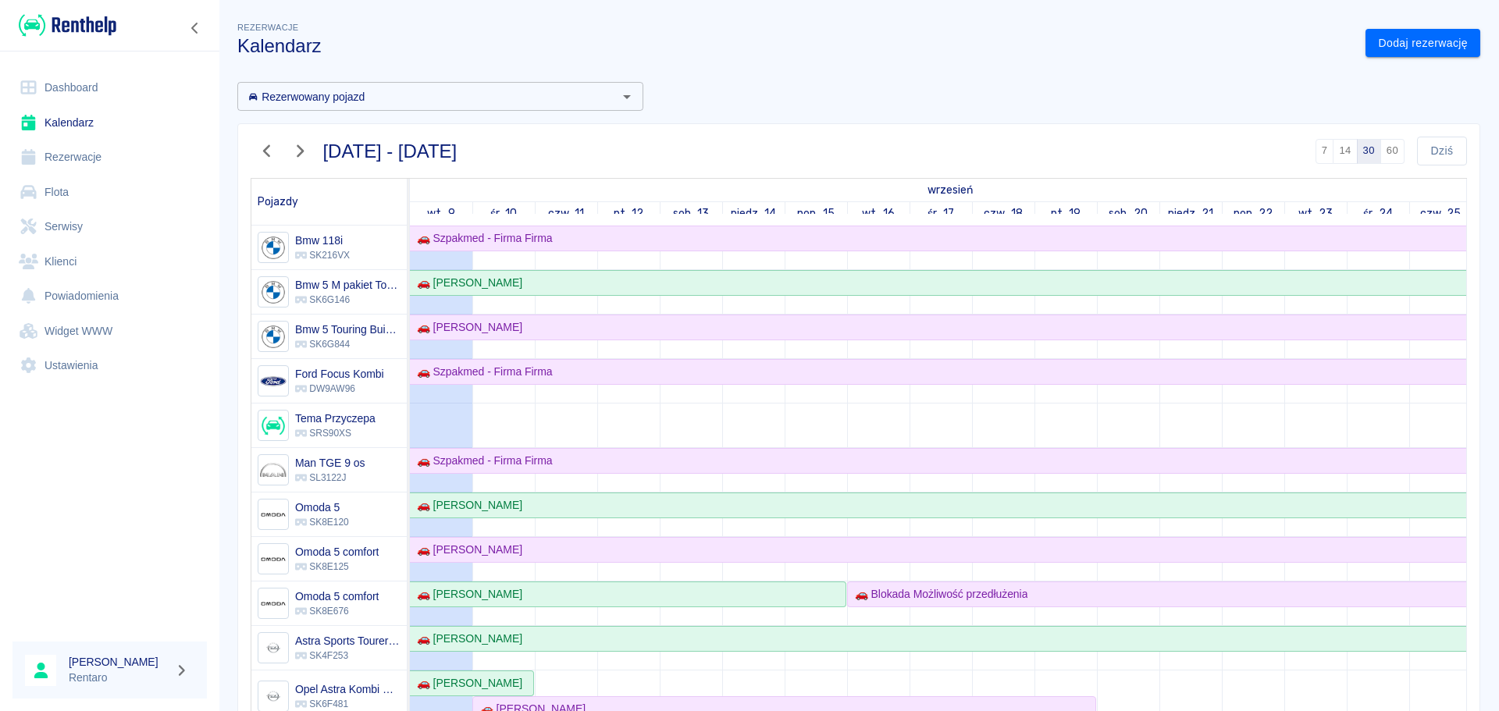
click at [618, 104] on icon "Otwórz" at bounding box center [627, 96] width 19 height 19
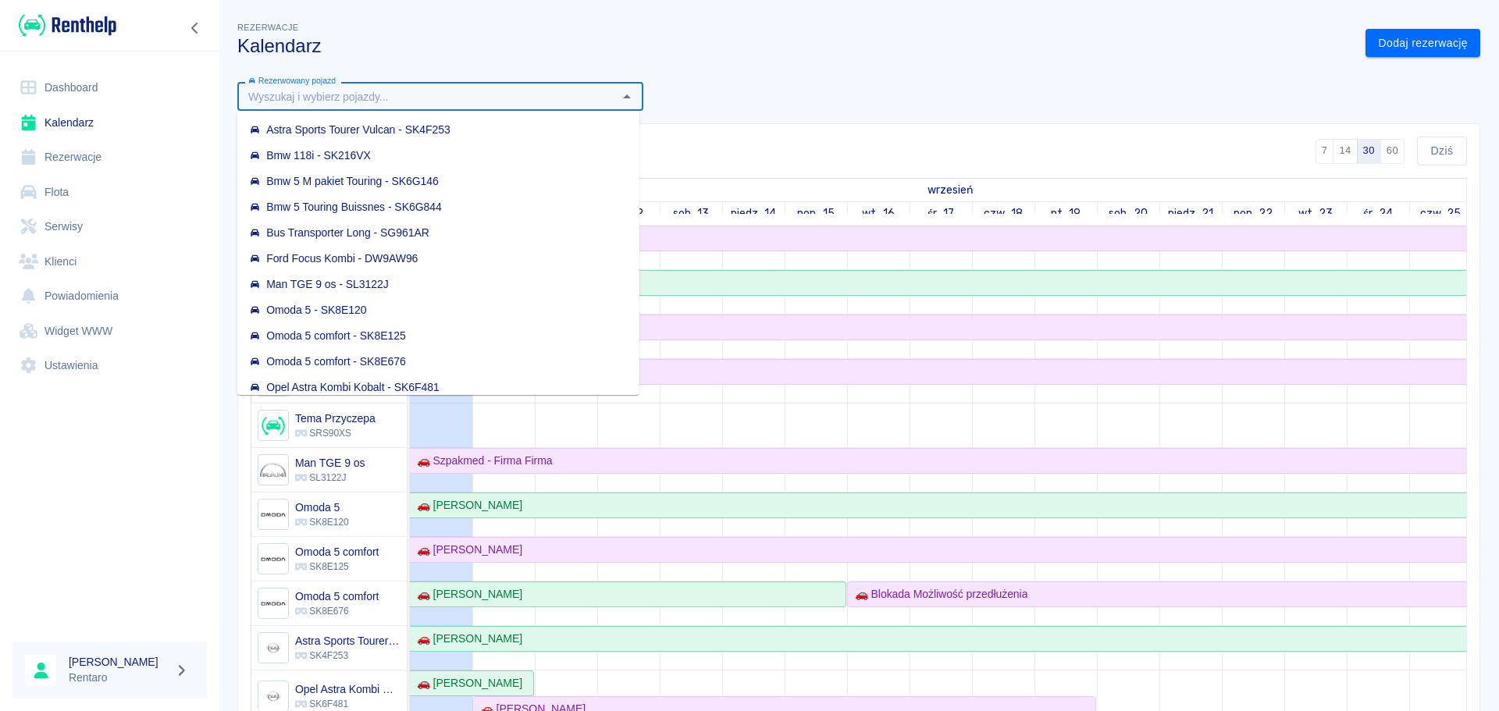
click at [761, 73] on div "Rezerwowany pojazd Rezerwowany pojazd [DATE] - [DATE] 7 14 30 60 [DATE] Pojazdy…" at bounding box center [852, 445] width 1255 height 753
